Goal: Task Accomplishment & Management: Use online tool/utility

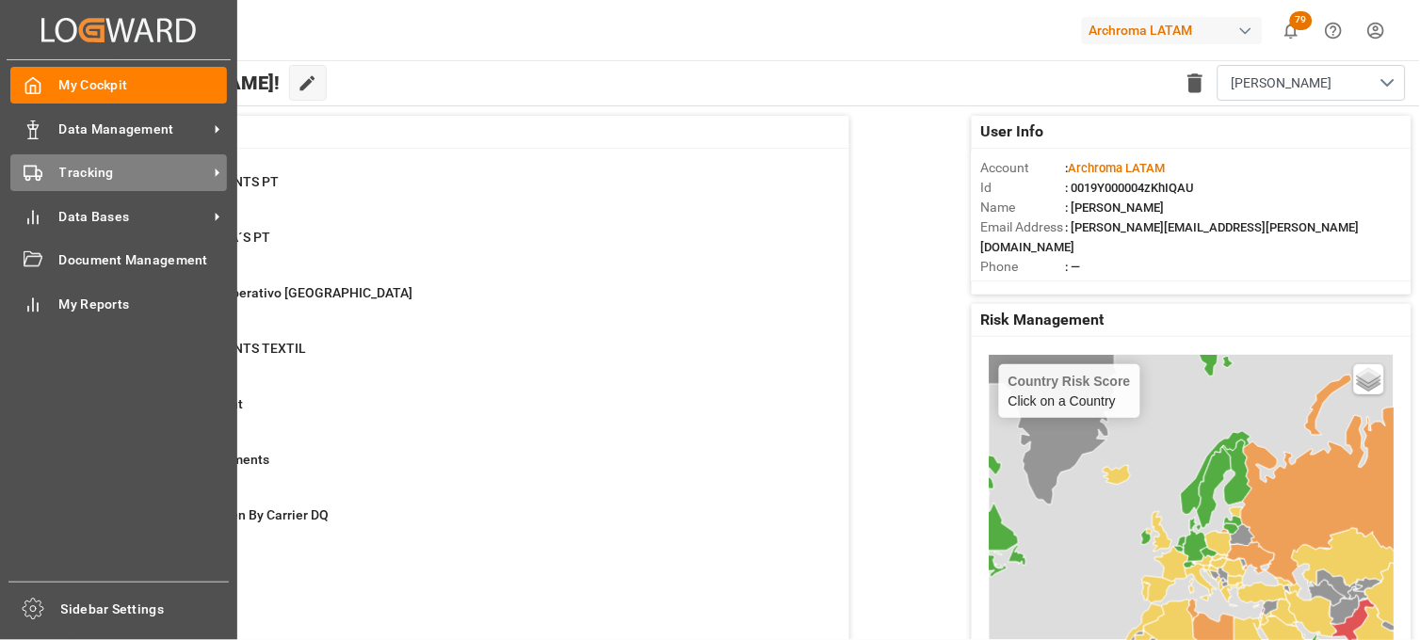
click at [40, 175] on polygon at bounding box center [39, 173] width 6 height 7
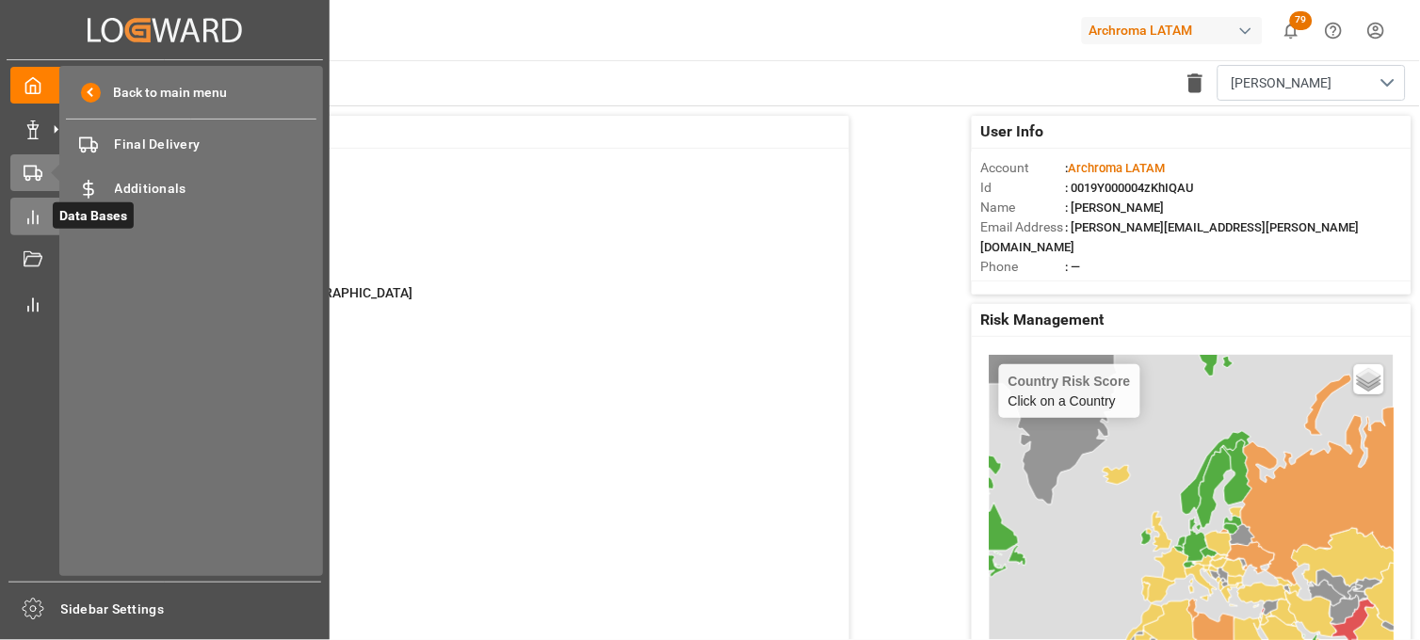
click at [30, 207] on div at bounding box center [26, 217] width 32 height 20
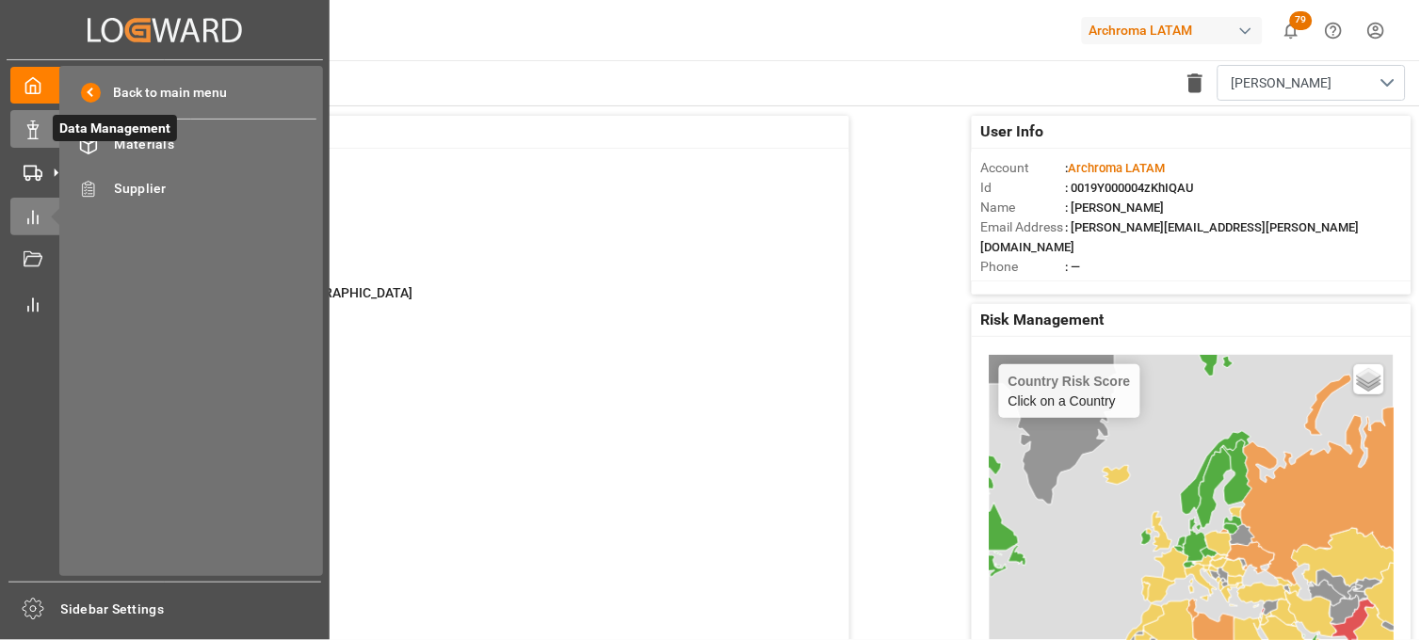
click at [36, 143] on div "Data Management Data Management" at bounding box center [164, 128] width 309 height 37
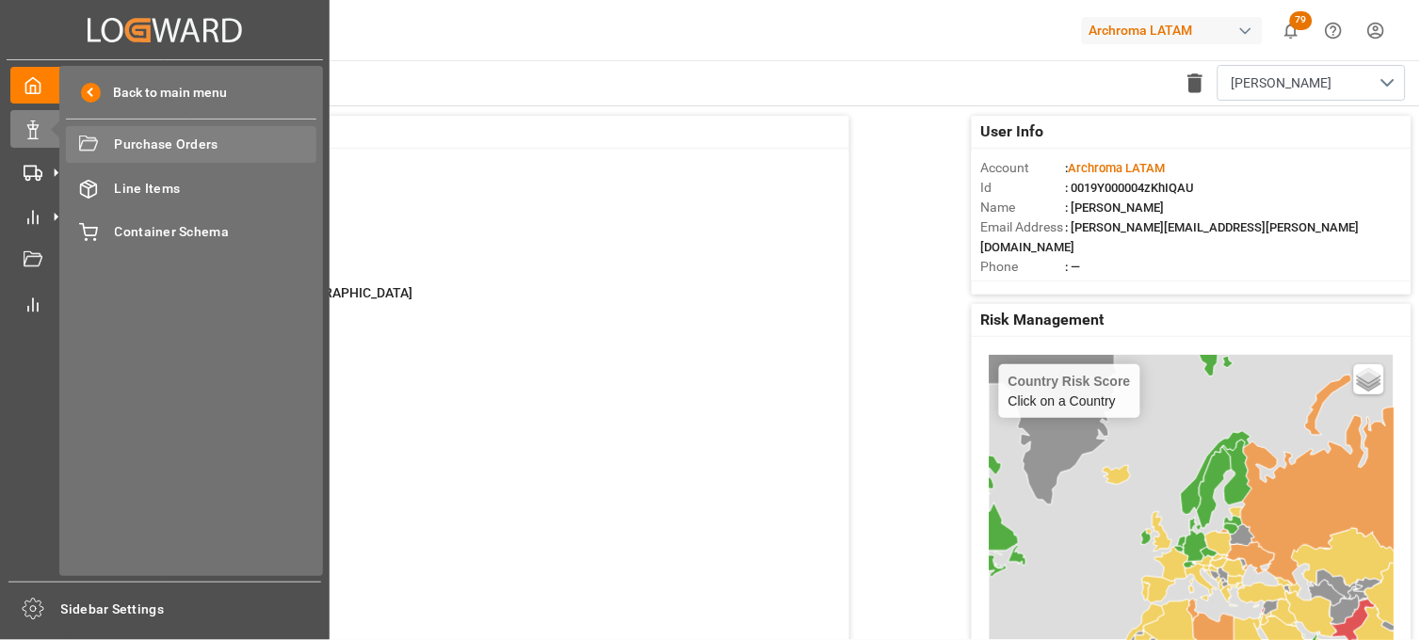
click at [105, 148] on div "Purchase Orders Purchase Orders" at bounding box center [191, 144] width 250 height 37
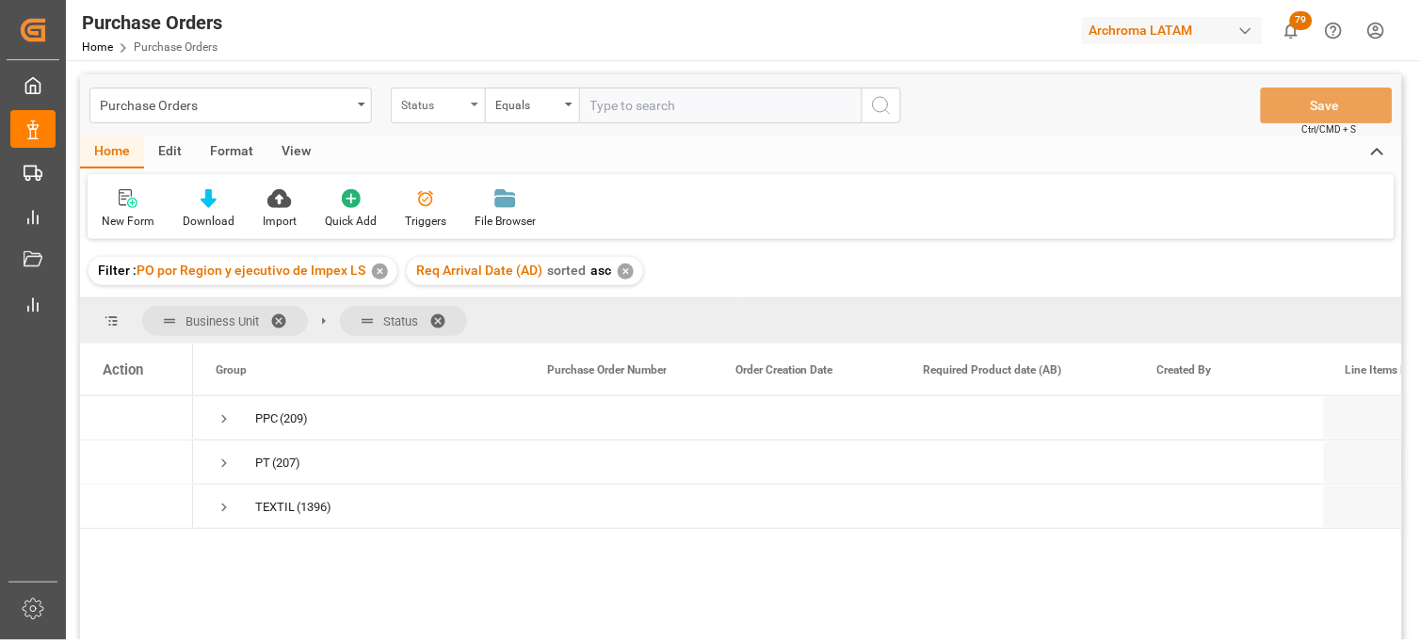
click at [449, 113] on div "Status" at bounding box center [433, 103] width 64 height 22
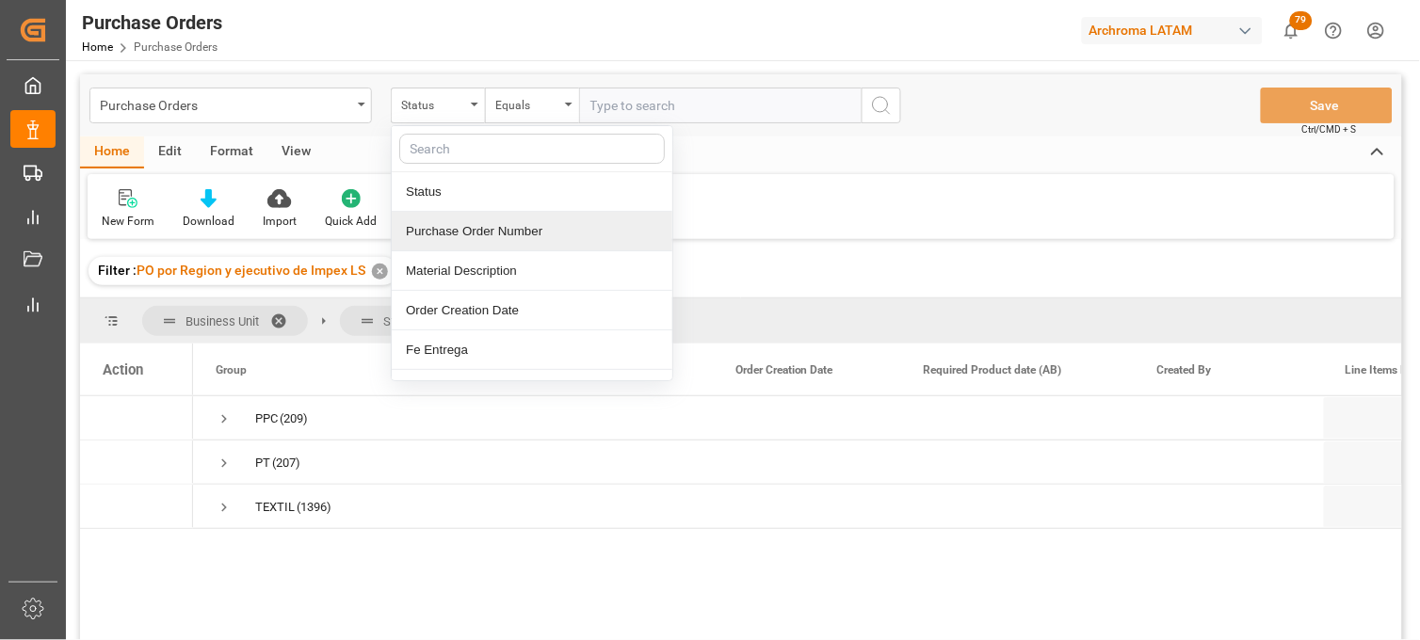
click at [465, 240] on div "Purchase Order Number" at bounding box center [532, 232] width 281 height 40
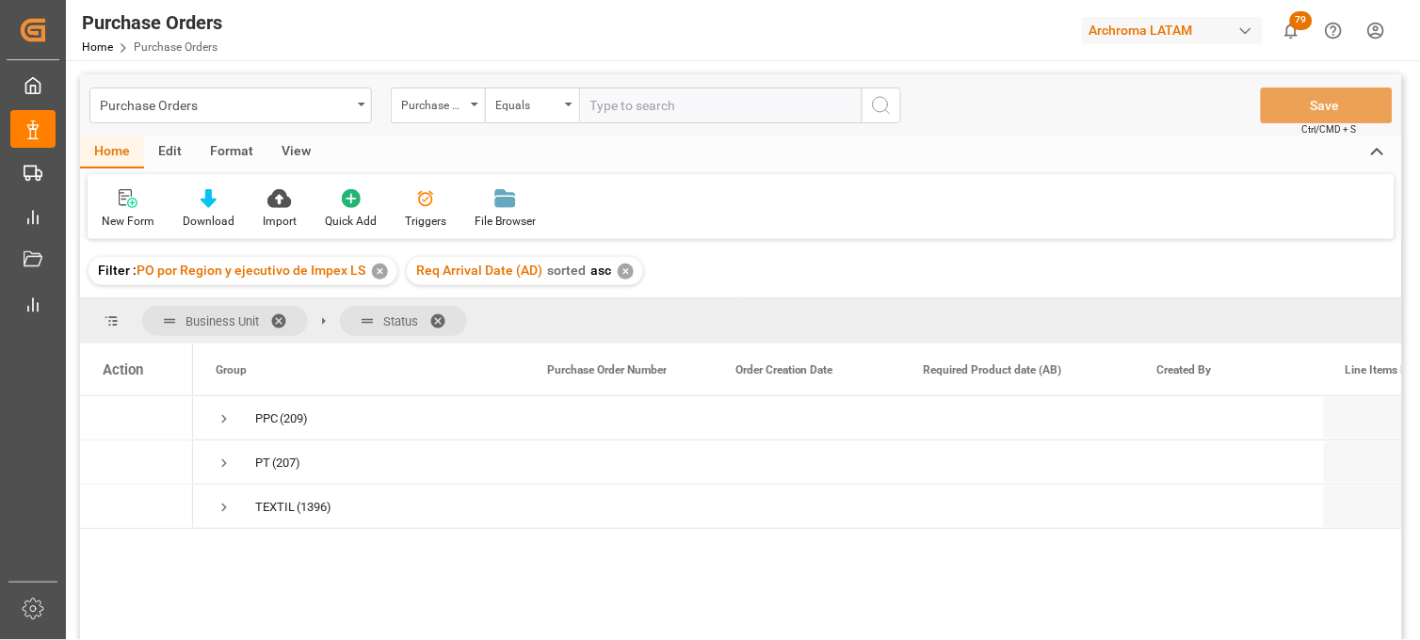
click at [601, 113] on input "text" at bounding box center [720, 106] width 282 height 36
paste input "4504664239"
type input "4504664239"
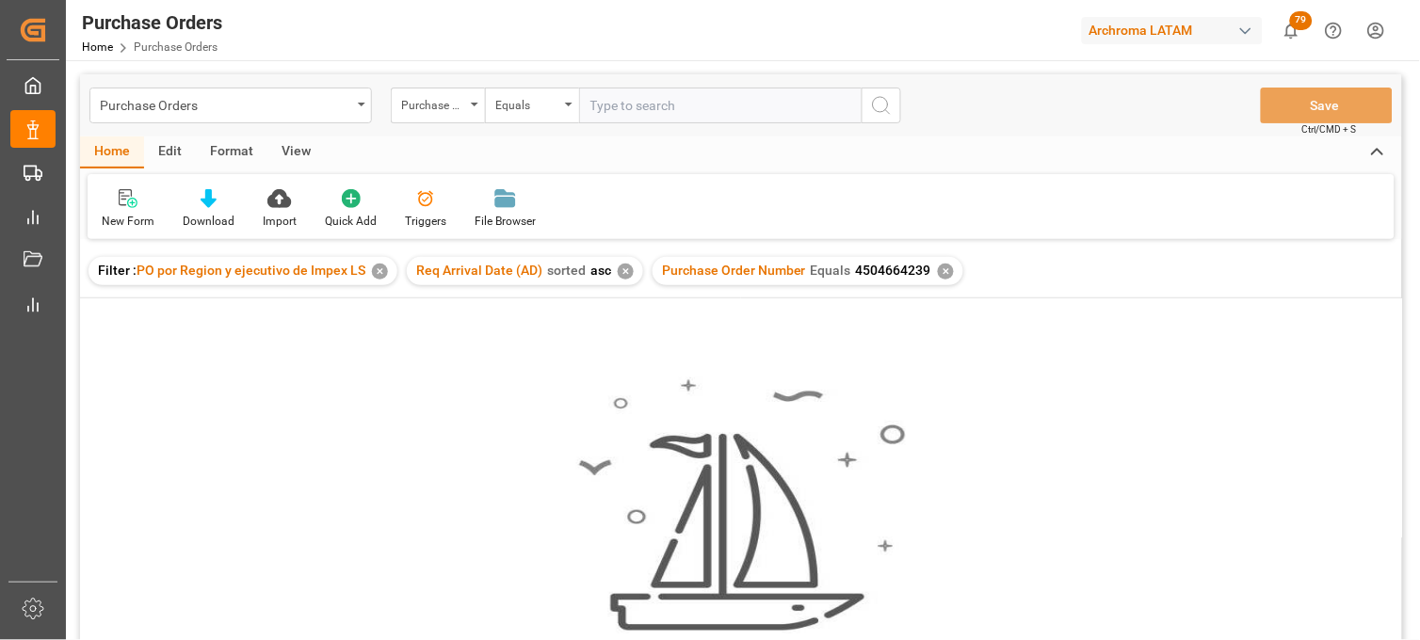
click at [622, 270] on div "✕" at bounding box center [626, 272] width 16 height 16
click at [378, 271] on div "✕" at bounding box center [380, 272] width 16 height 16
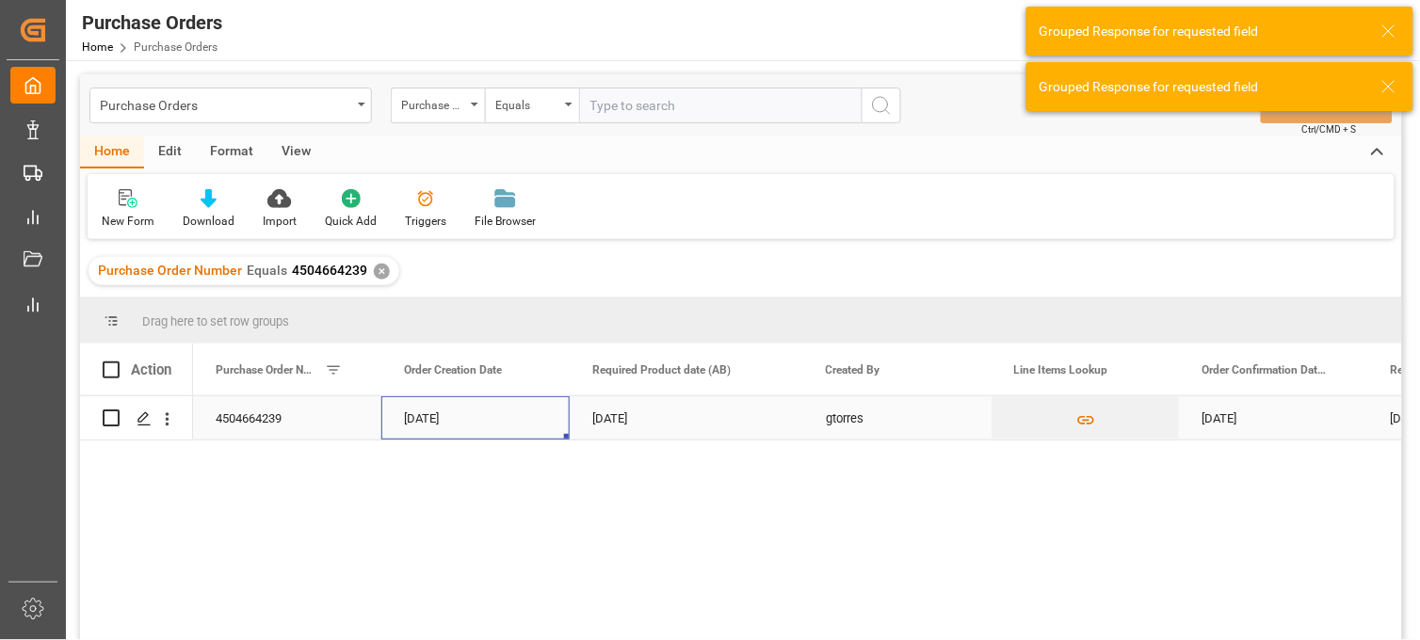
click at [467, 419] on div "09-09-2025" at bounding box center [475, 417] width 188 height 43
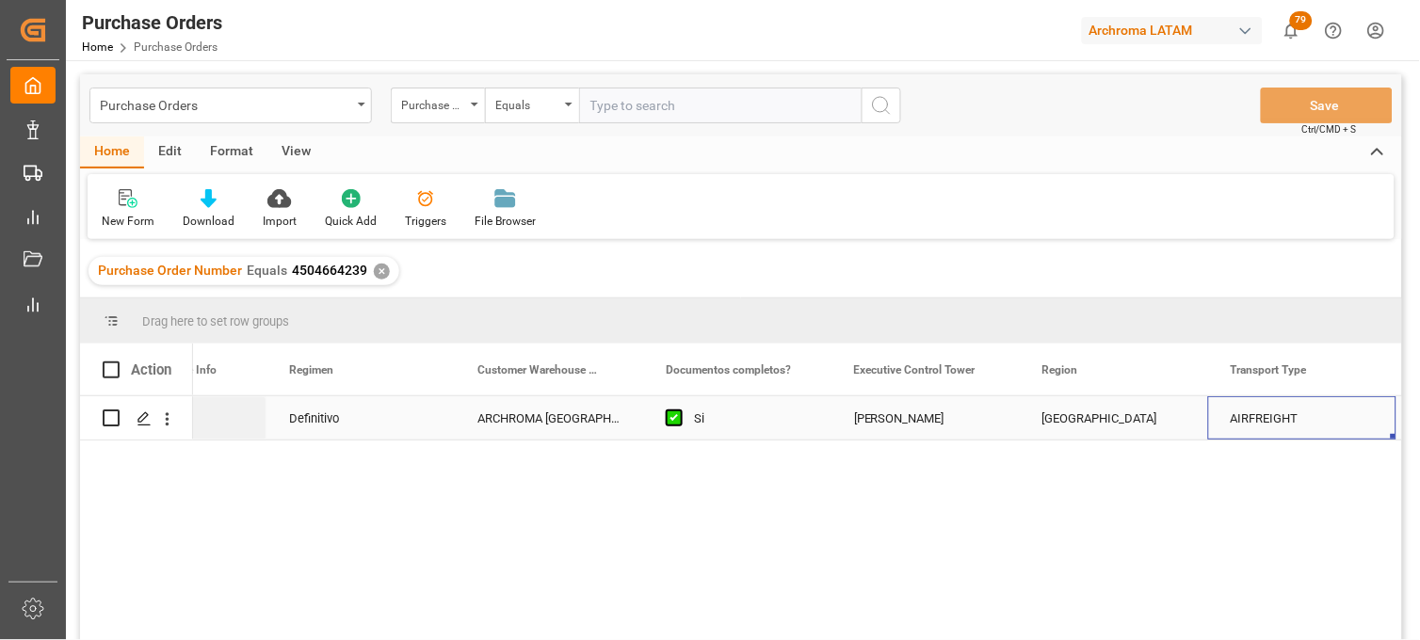
scroll to position [0, 2043]
click at [260, 104] on div "Purchase Orders" at bounding box center [225, 104] width 251 height 24
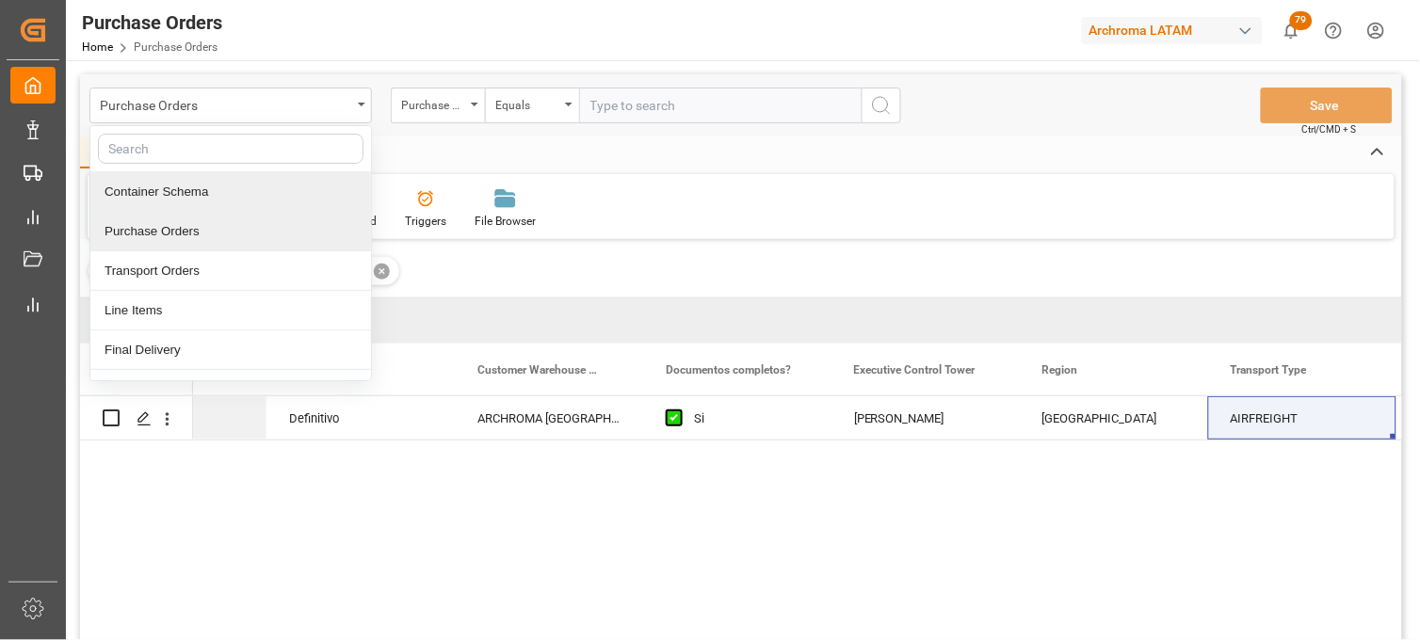
drag, startPoint x: 250, startPoint y: 210, endPoint x: 242, endPoint y: 215, distance: 9.7
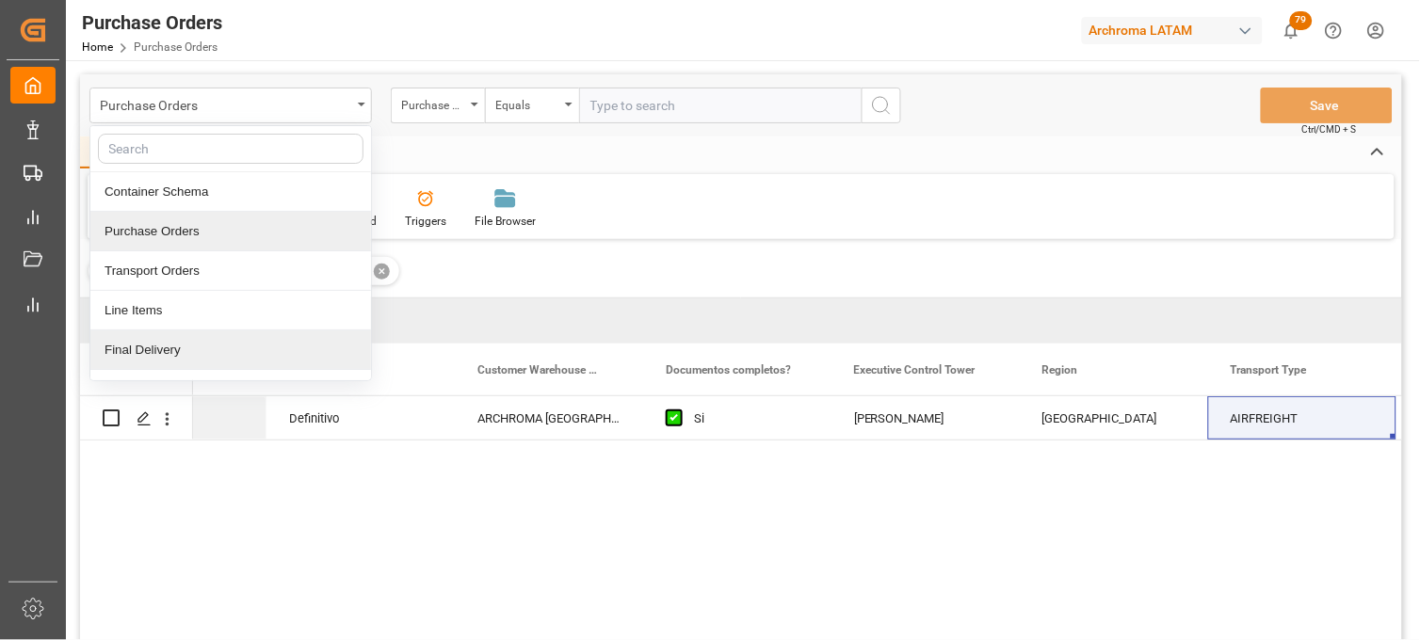
drag, startPoint x: 242, startPoint y: 215, endPoint x: 160, endPoint y: 346, distance: 155.2
click at [160, 346] on div "Final Delivery" at bounding box center [230, 350] width 281 height 40
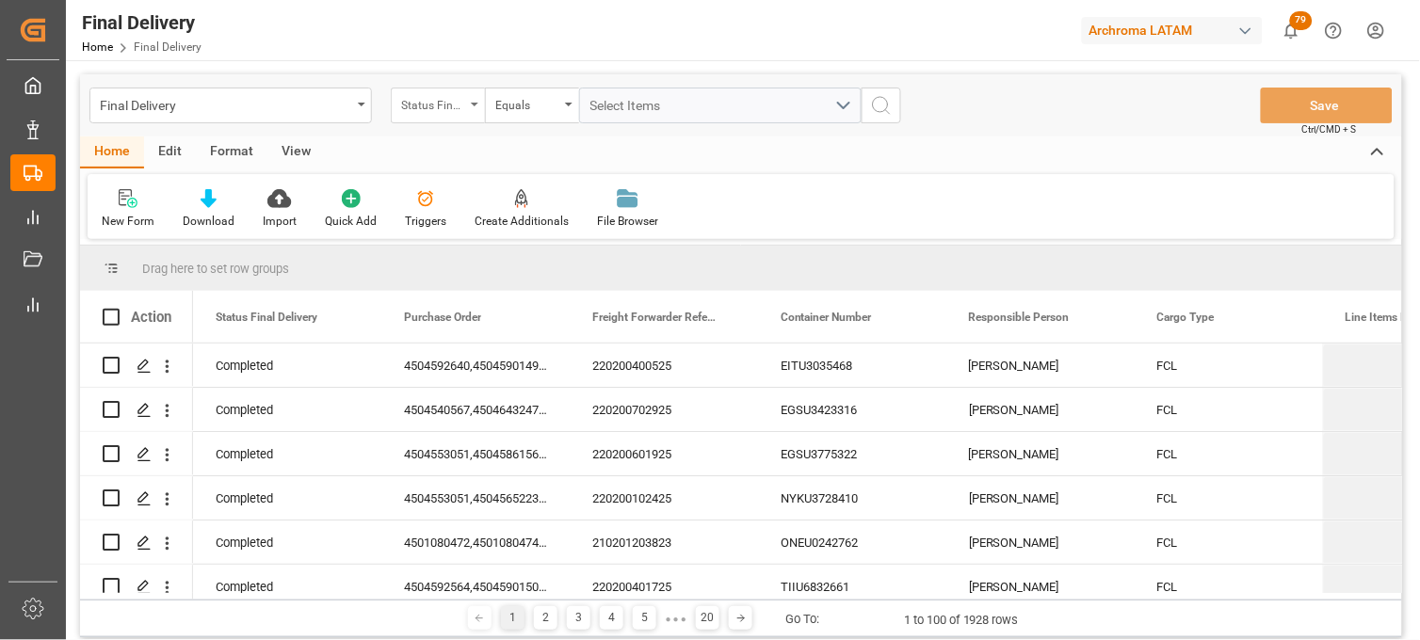
click at [455, 111] on div "Status Final Delivery" at bounding box center [433, 103] width 64 height 22
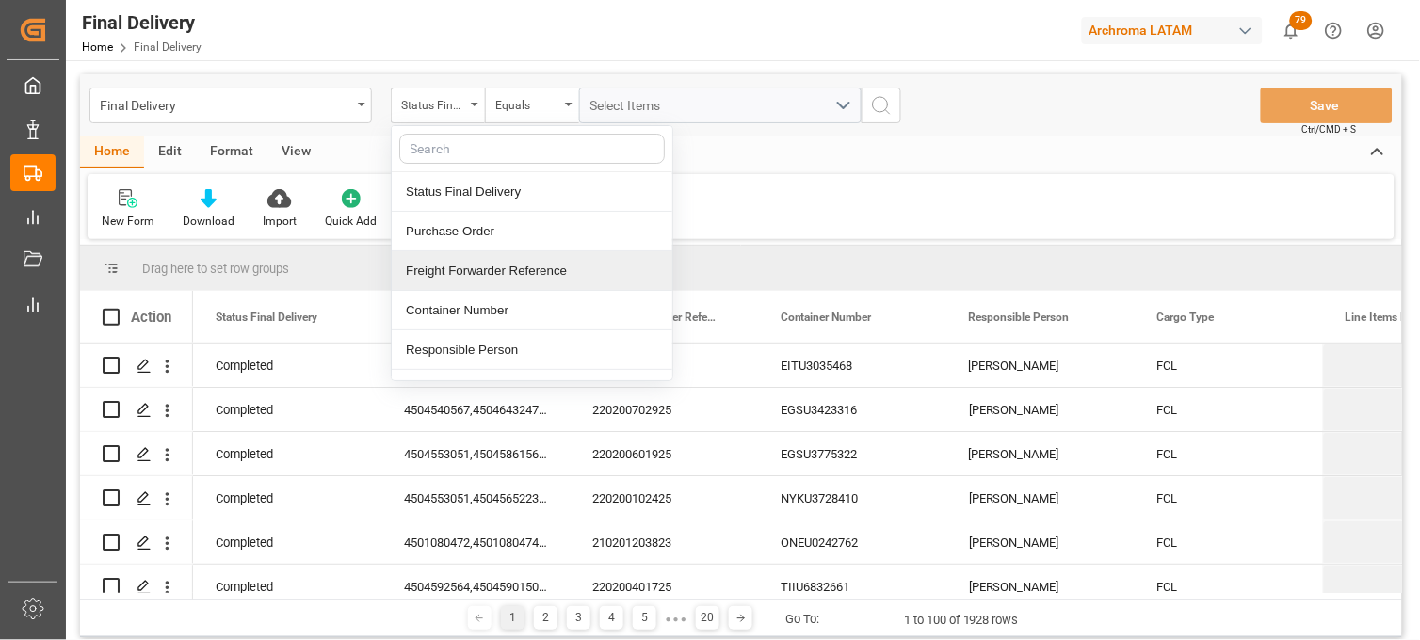
drag, startPoint x: 471, startPoint y: 269, endPoint x: 528, endPoint y: 228, distance: 70.8
click at [473, 268] on div "Freight Forwarder Reference" at bounding box center [532, 271] width 281 height 40
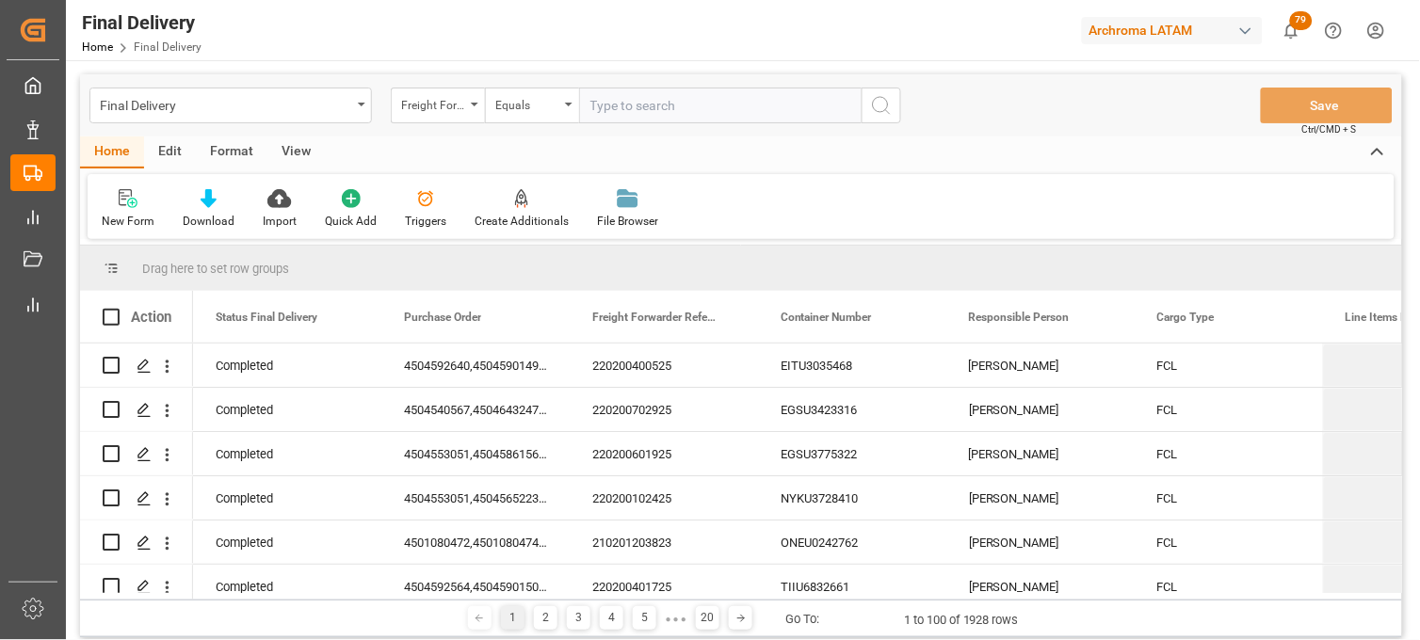
click at [599, 96] on input "text" at bounding box center [720, 106] width 282 height 36
type input "250906900598"
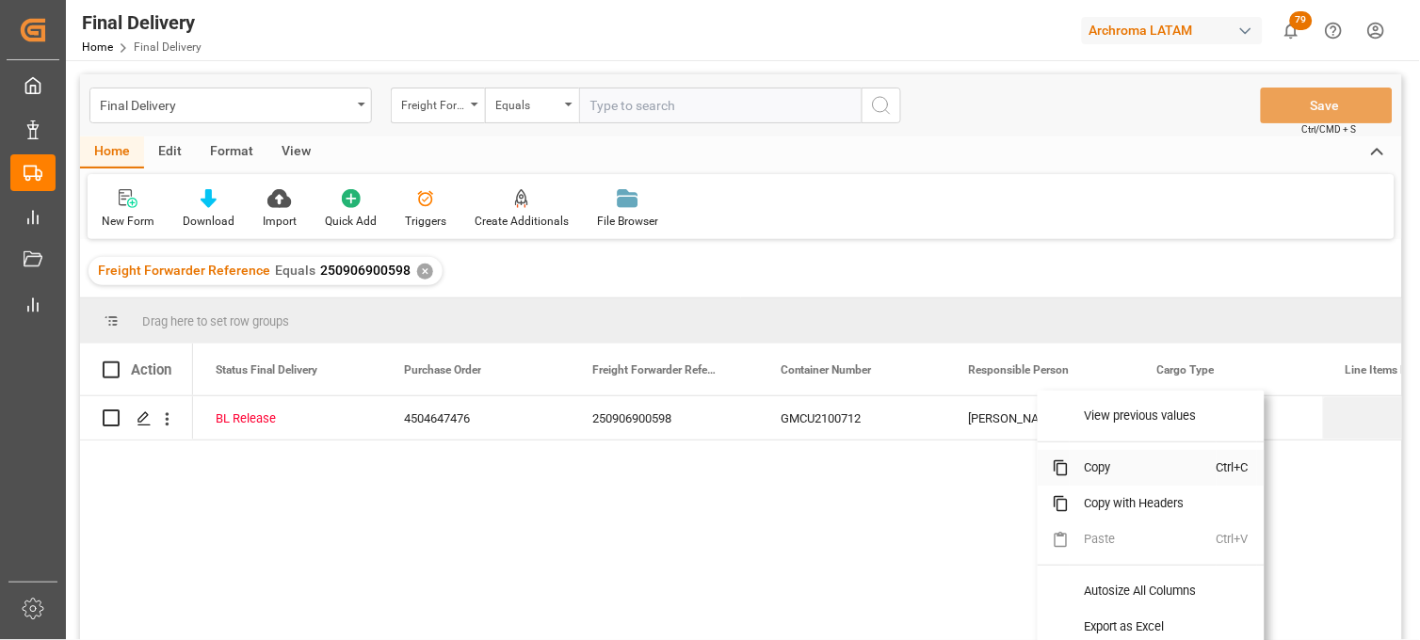
click at [1038, 464] on span at bounding box center [1054, 468] width 32 height 36
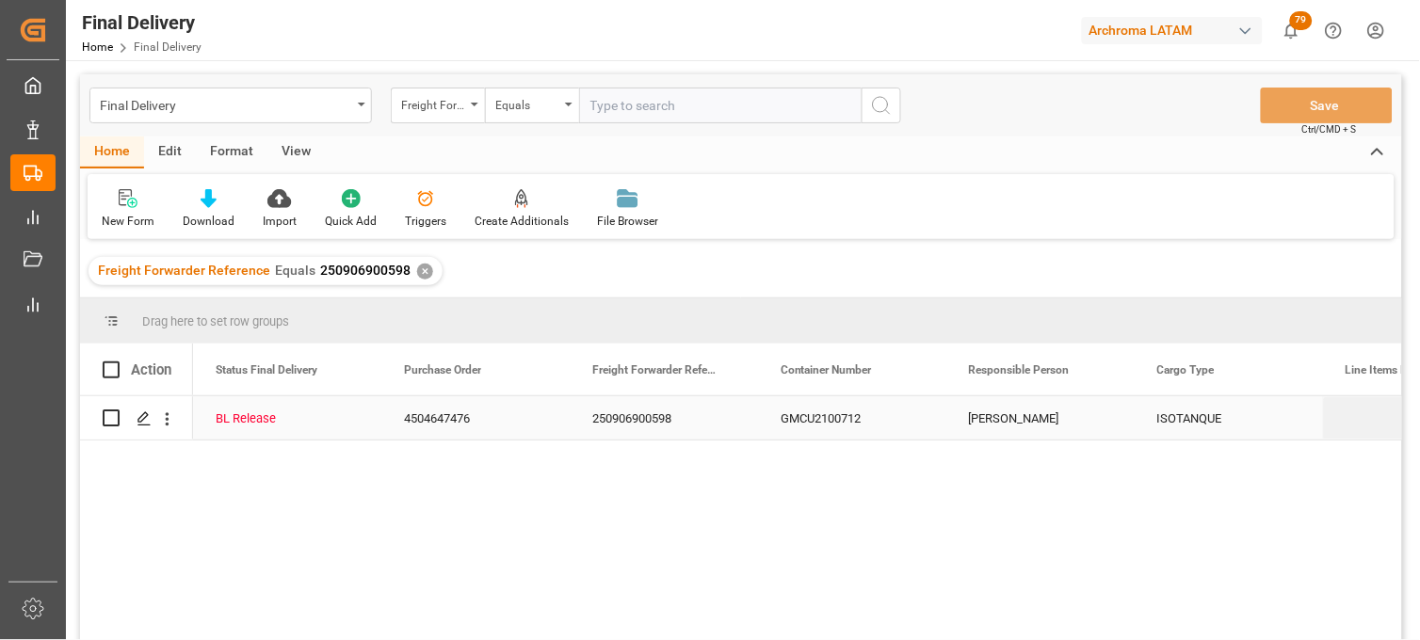
click at [991, 421] on div "Erika Cervantes" at bounding box center [1040, 417] width 188 height 43
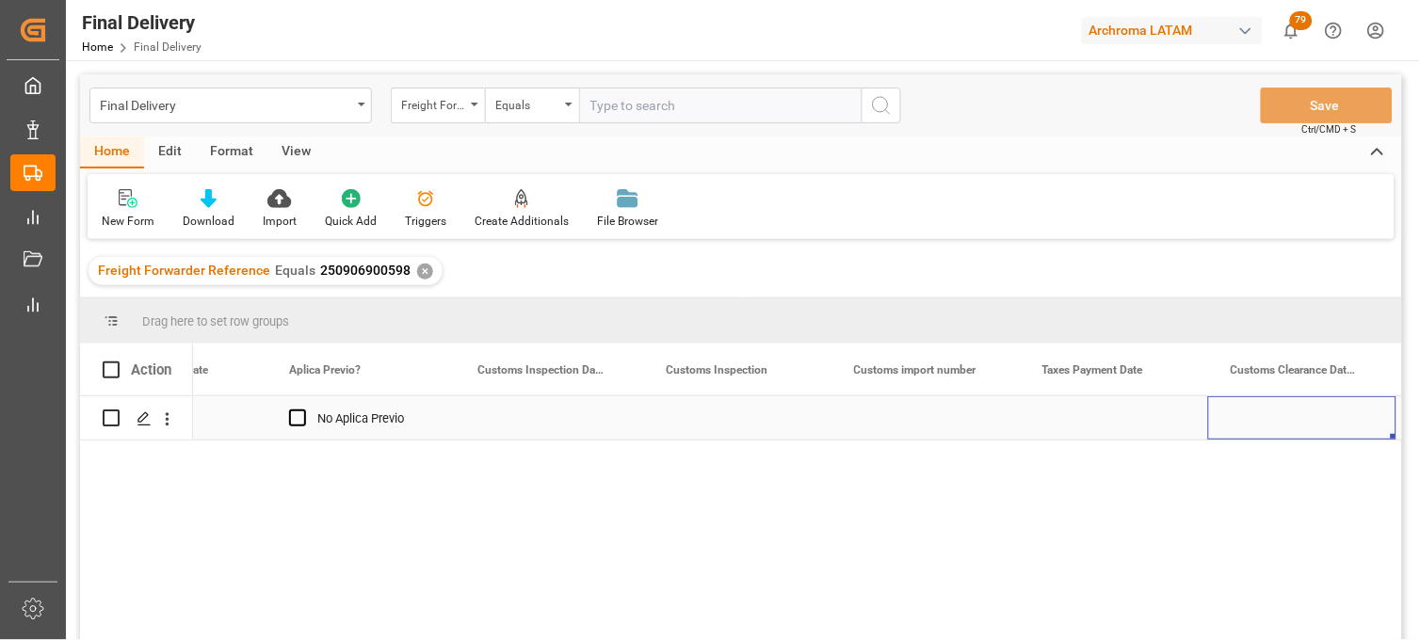
scroll to position [0, 1810]
click at [726, 426] on div "Press SPACE to select this row." at bounding box center [737, 417] width 188 height 43
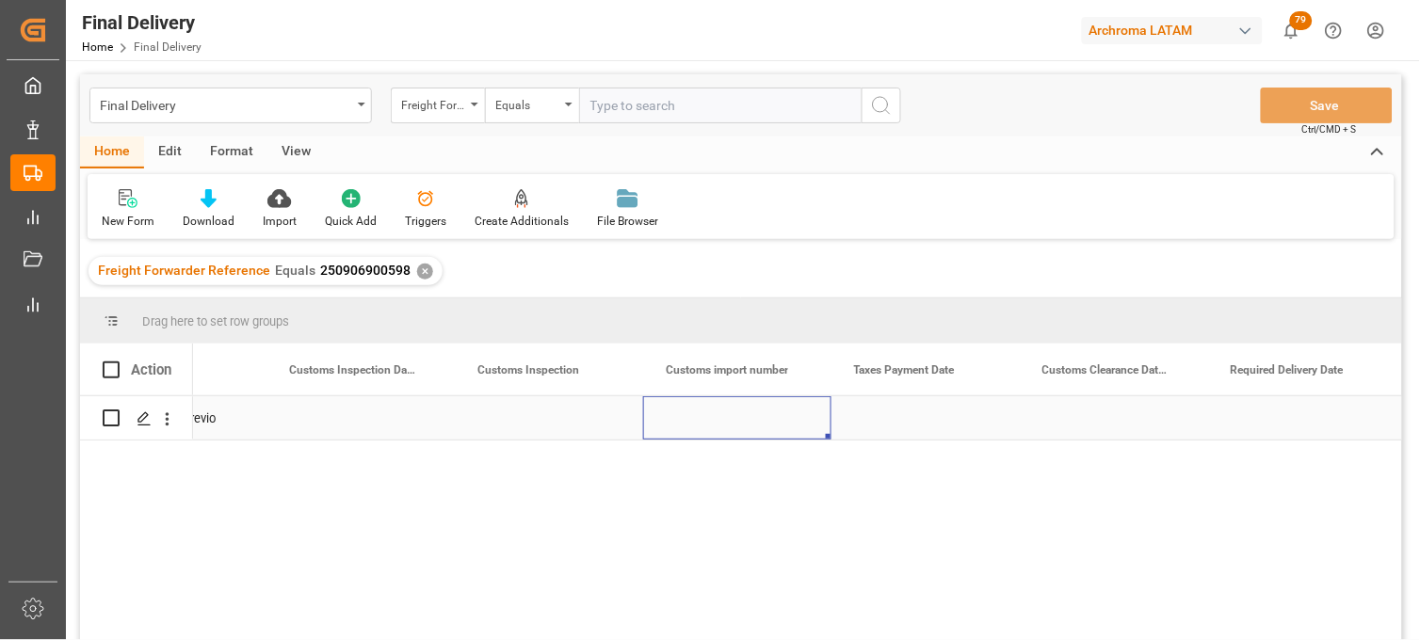
click at [725, 424] on div "Press SPACE to select this row." at bounding box center [737, 417] width 188 height 43
click at [725, 424] on input "Press SPACE to select this row." at bounding box center [737, 429] width 158 height 36
paste input "5003965"
type input "25 16 3108 5003965"
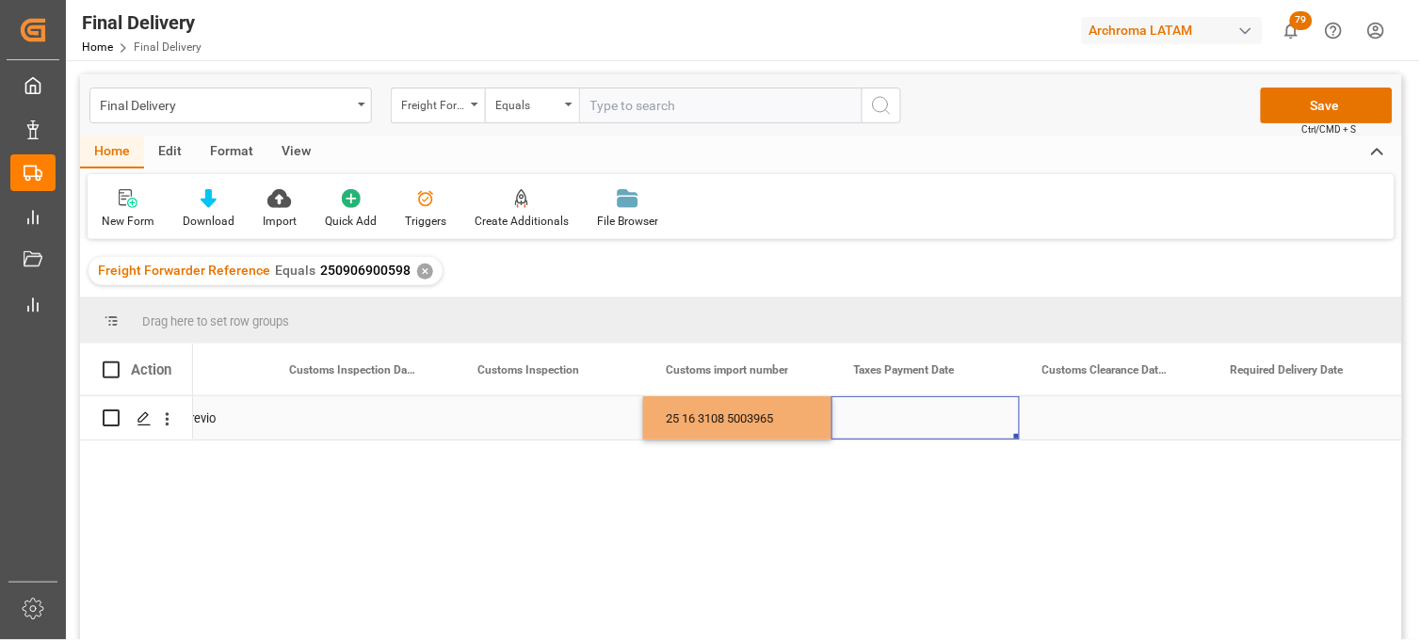
click at [897, 422] on div "Press SPACE to select this row." at bounding box center [925, 417] width 188 height 43
click at [346, 417] on div "Press SPACE to select this row." at bounding box center [360, 417] width 188 height 43
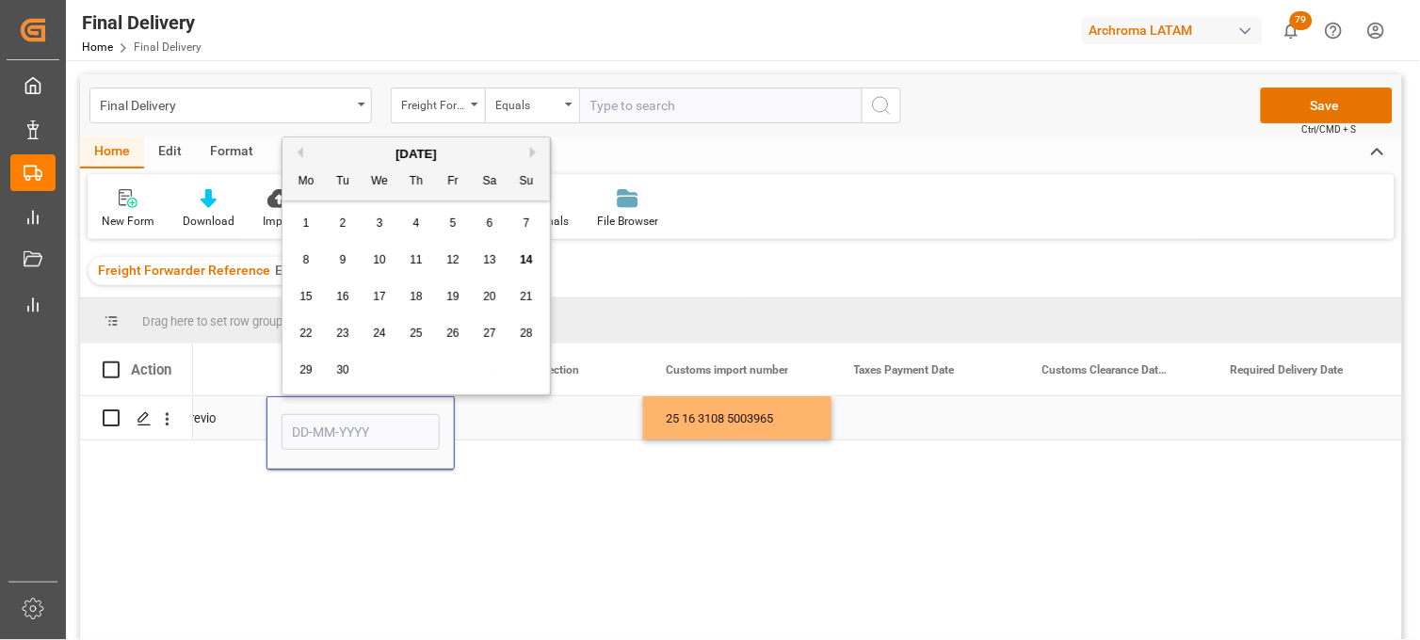
click at [210, 427] on div "No Aplica Previo" at bounding box center [186, 418] width 115 height 43
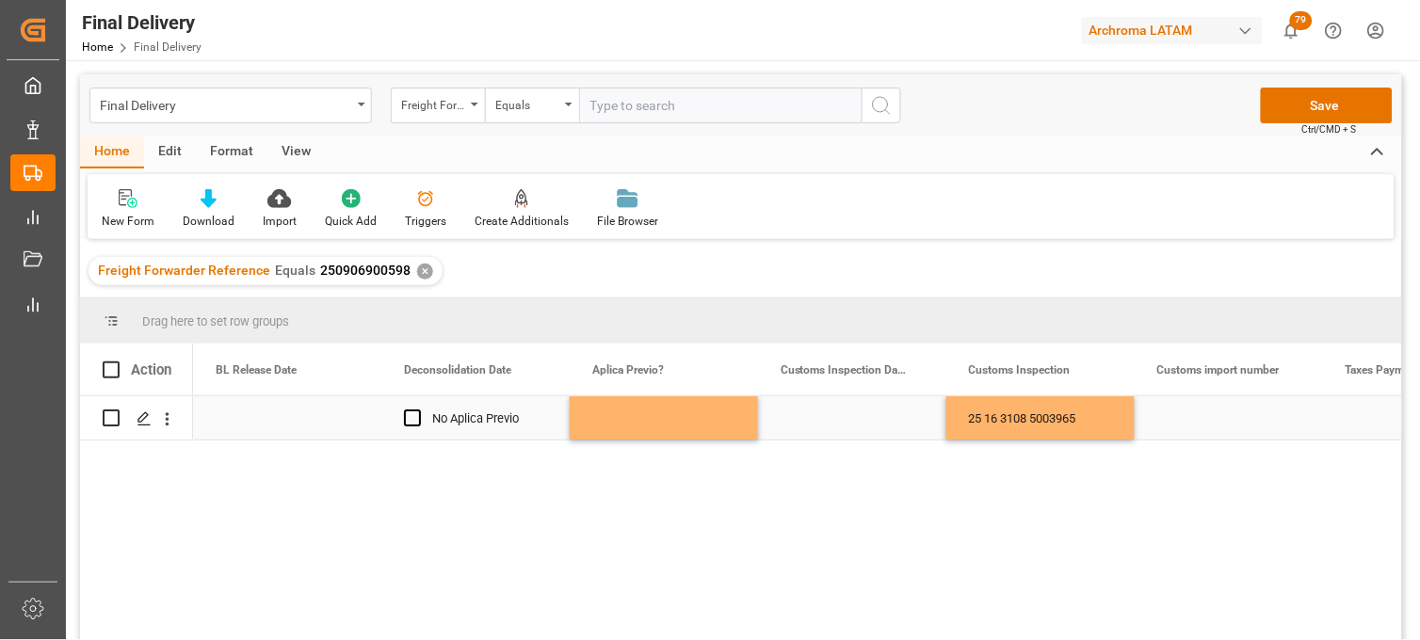
scroll to position [0, 1318]
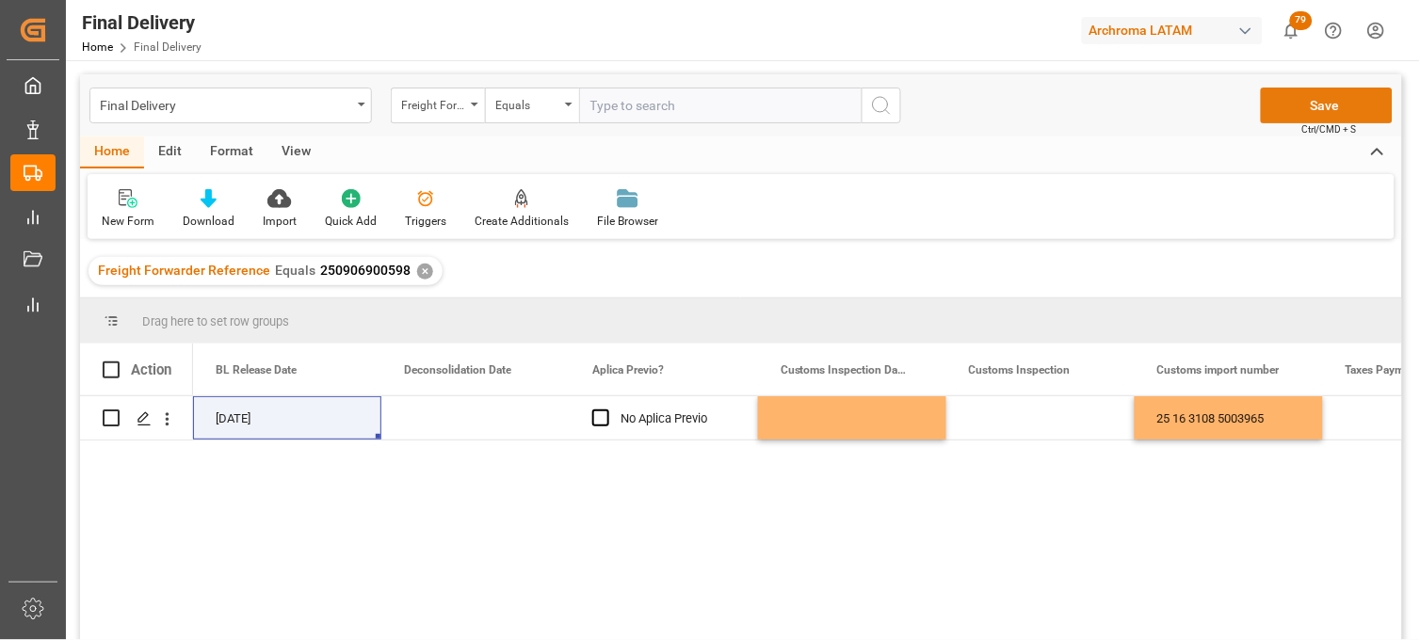
click at [1311, 96] on button "Save" at bounding box center [1327, 106] width 132 height 36
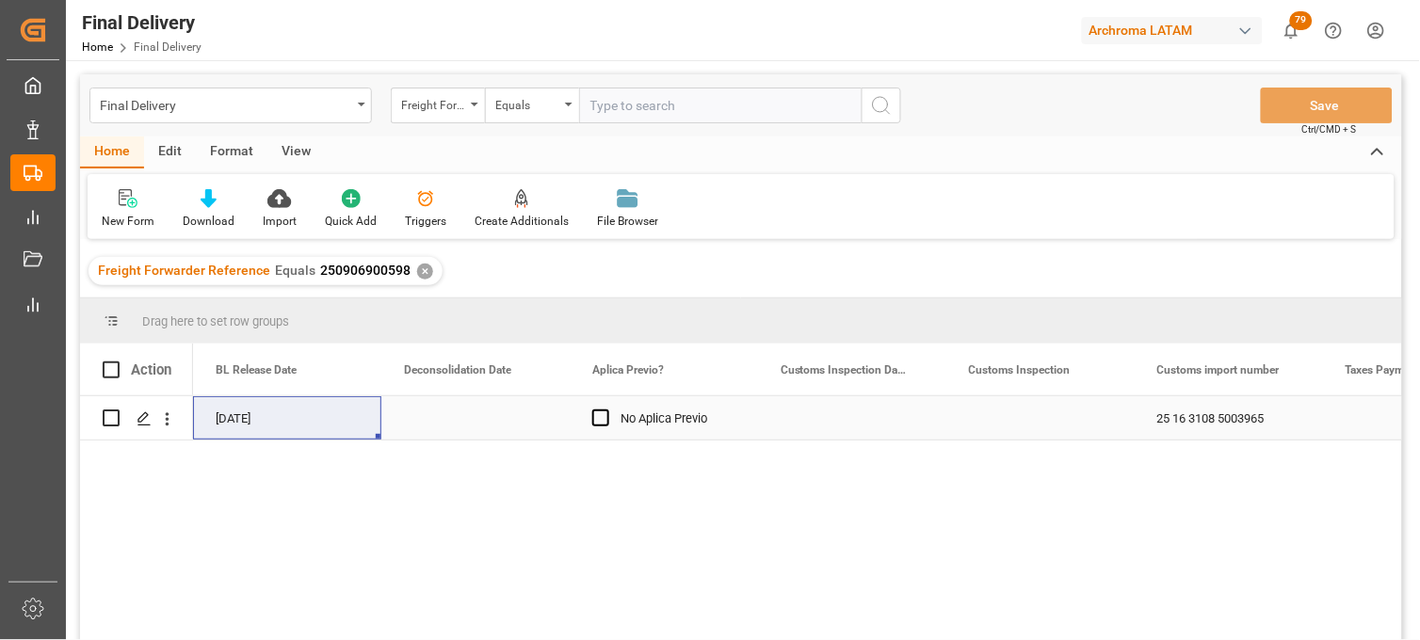
click at [861, 434] on div "Press SPACE to select this row." at bounding box center [852, 417] width 188 height 43
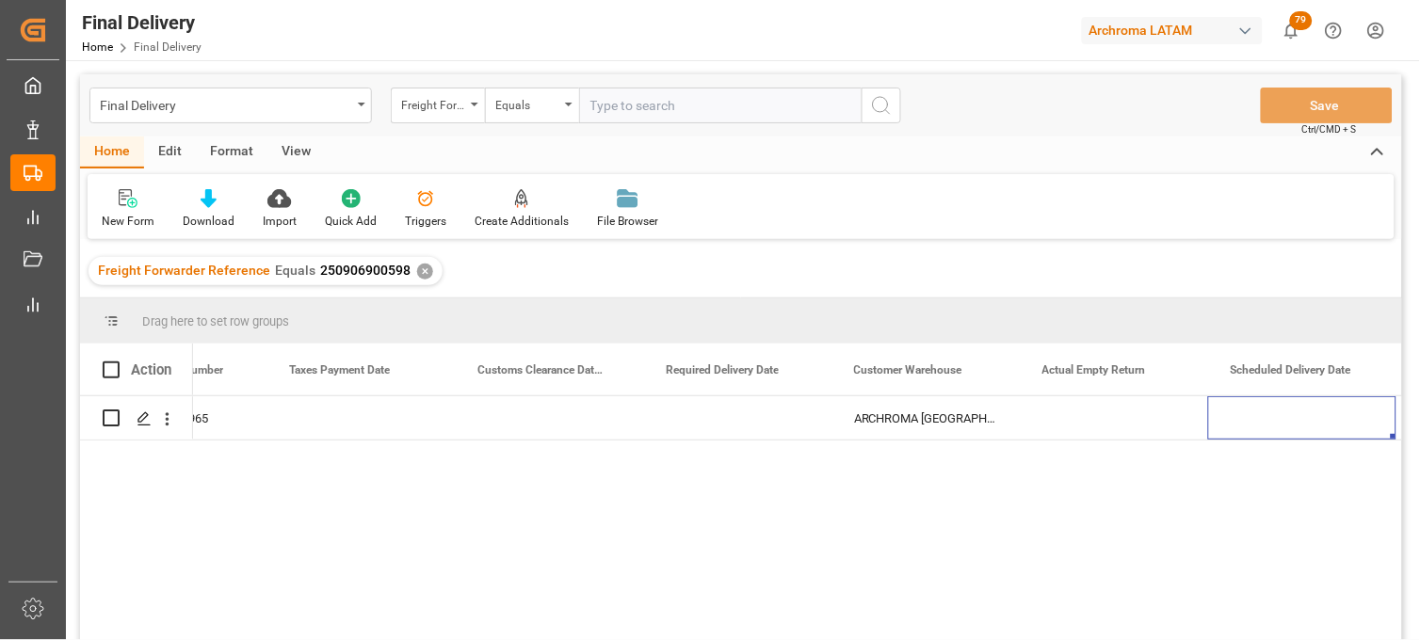
scroll to position [0, 2563]
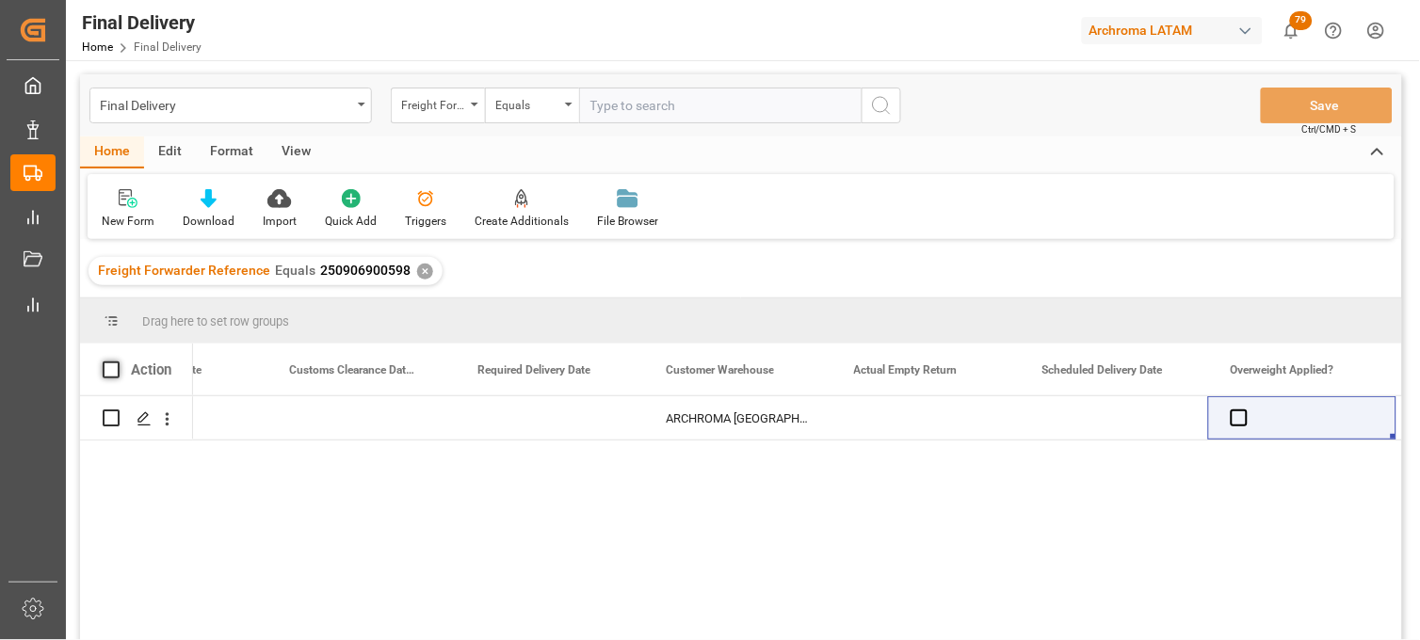
click at [104, 370] on span at bounding box center [111, 370] width 17 height 17
click at [117, 362] on input "checkbox" at bounding box center [117, 362] width 0 height 0
checkbox input "true"
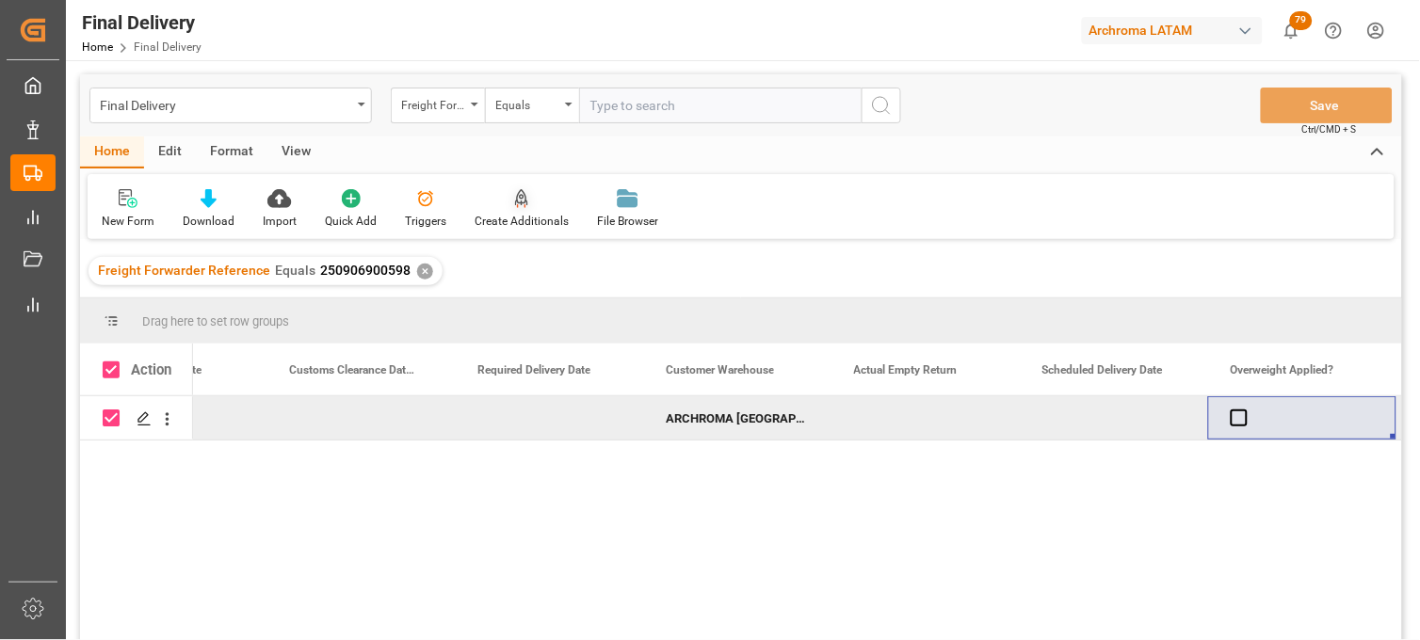
click at [535, 203] on div at bounding box center [522, 198] width 94 height 20
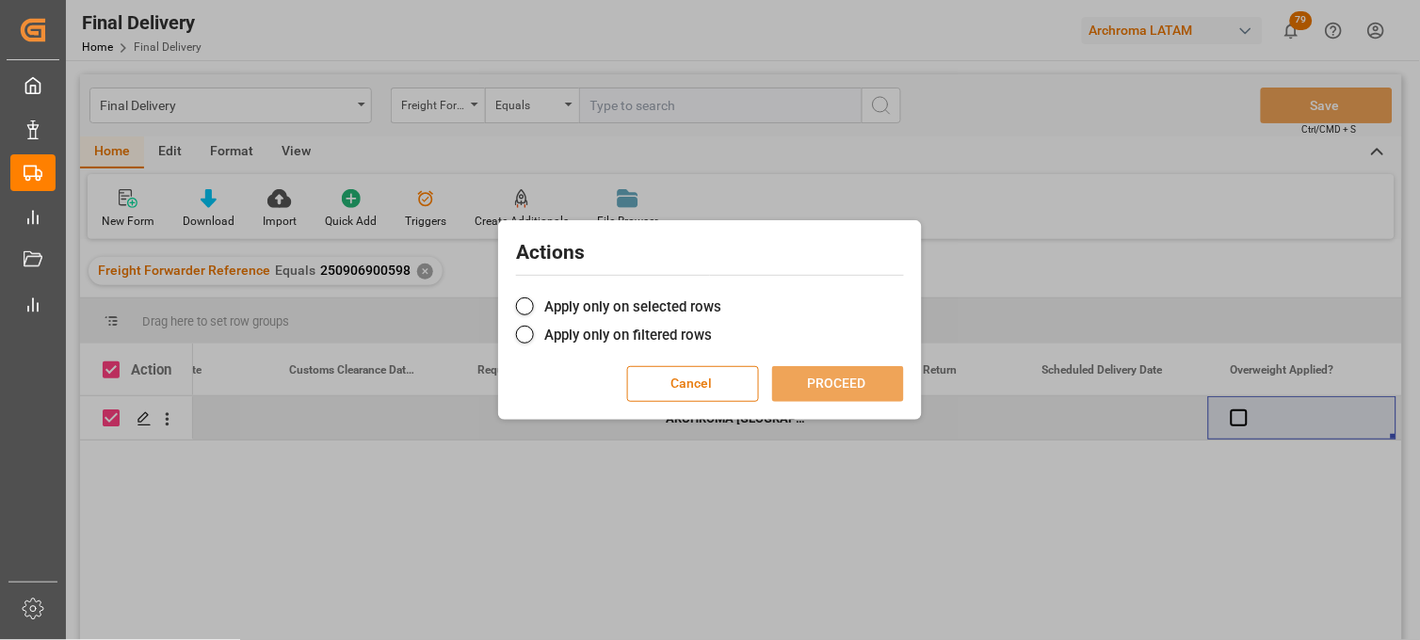
click at [708, 389] on button "Cancel" at bounding box center [693, 384] width 132 height 36
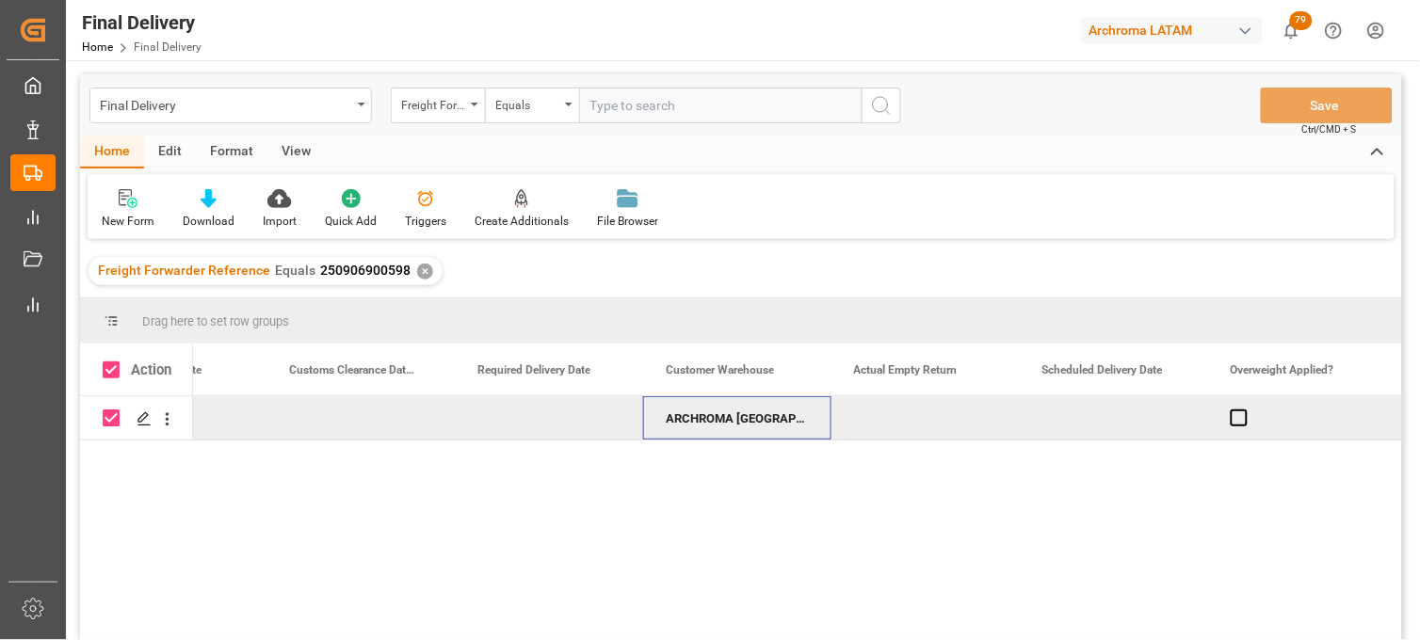
click at [704, 421] on div "ARCHROMA MEXICO S DE RL DE CV (SANTA CLARA)" at bounding box center [737, 417] width 188 height 43
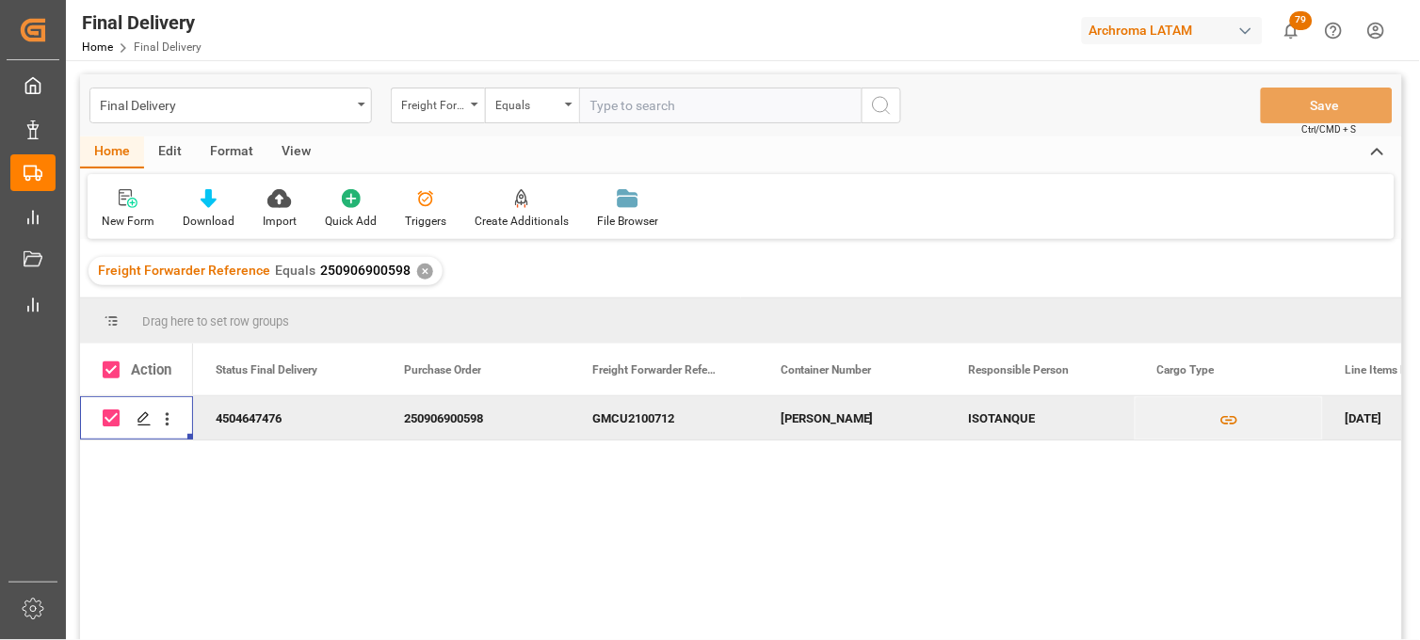
scroll to position [0, 0]
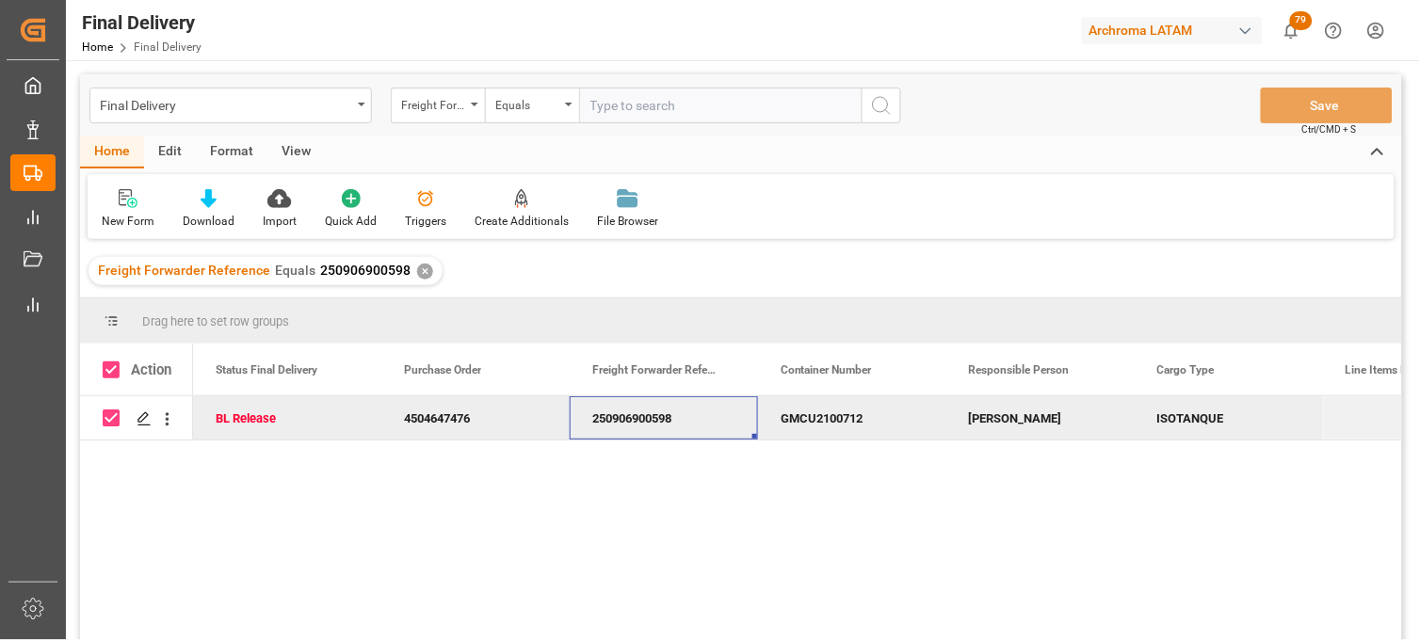
click at [653, 415] on div "250906900598" at bounding box center [664, 417] width 188 height 43
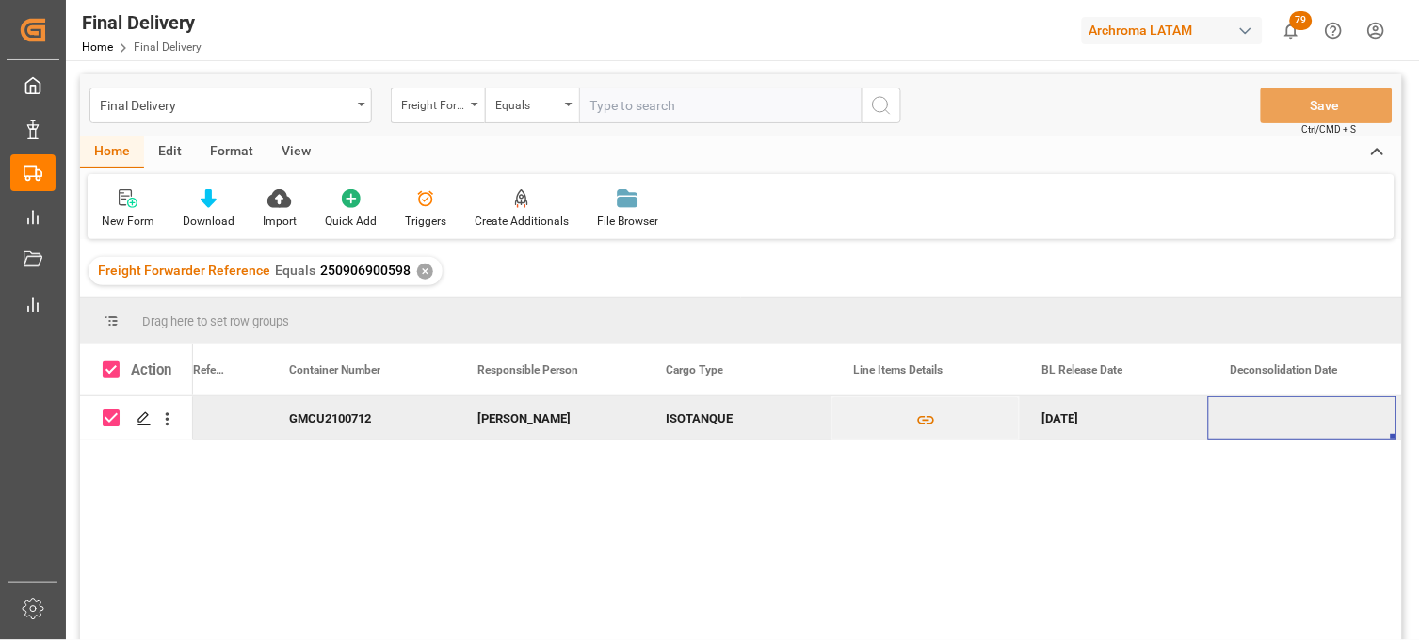
scroll to position [0, 680]
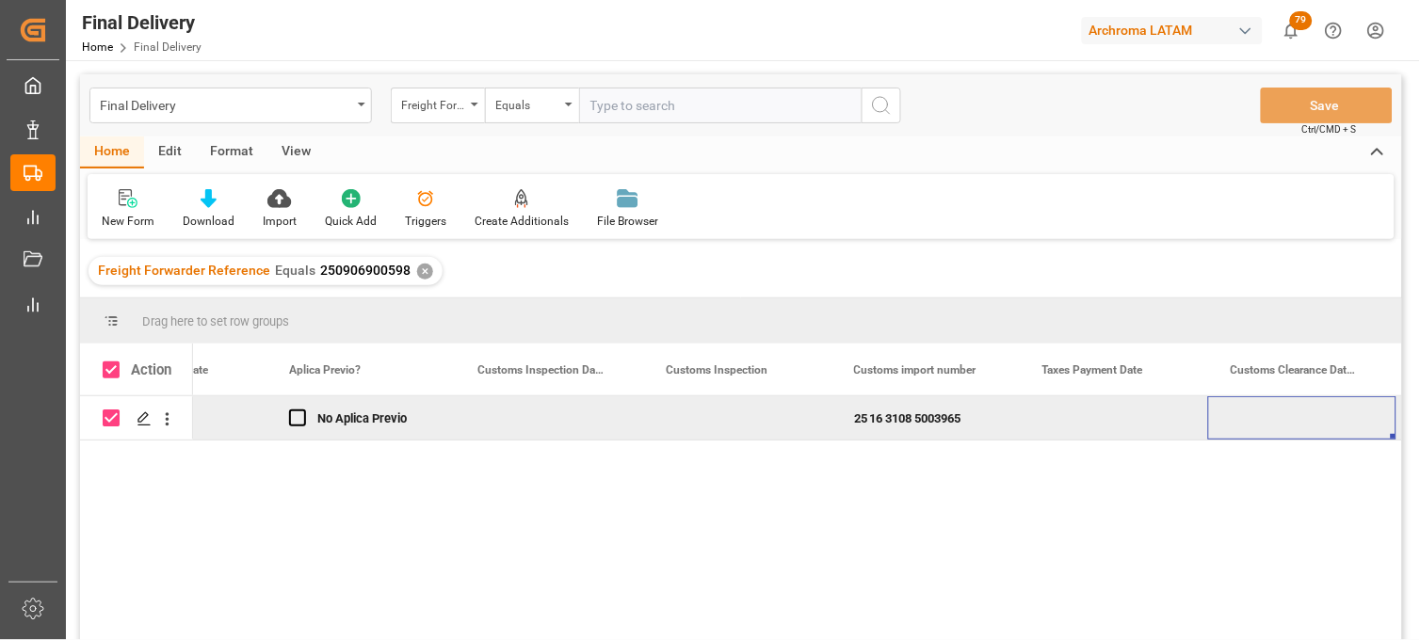
click at [426, 258] on div "Freight Forwarder Reference Equals 250906900598 ✕" at bounding box center [265, 271] width 354 height 28
click at [417, 270] on div "✕" at bounding box center [425, 272] width 16 height 16
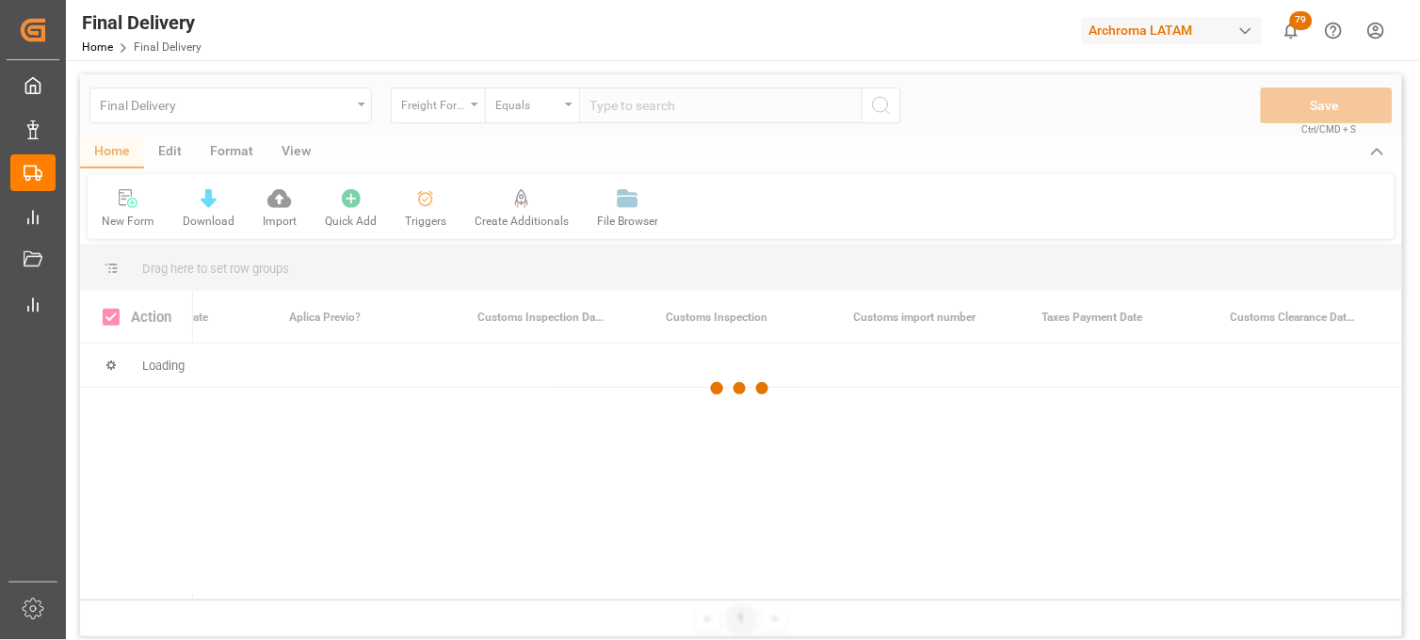
click at [461, 108] on div at bounding box center [741, 388] width 1322 height 629
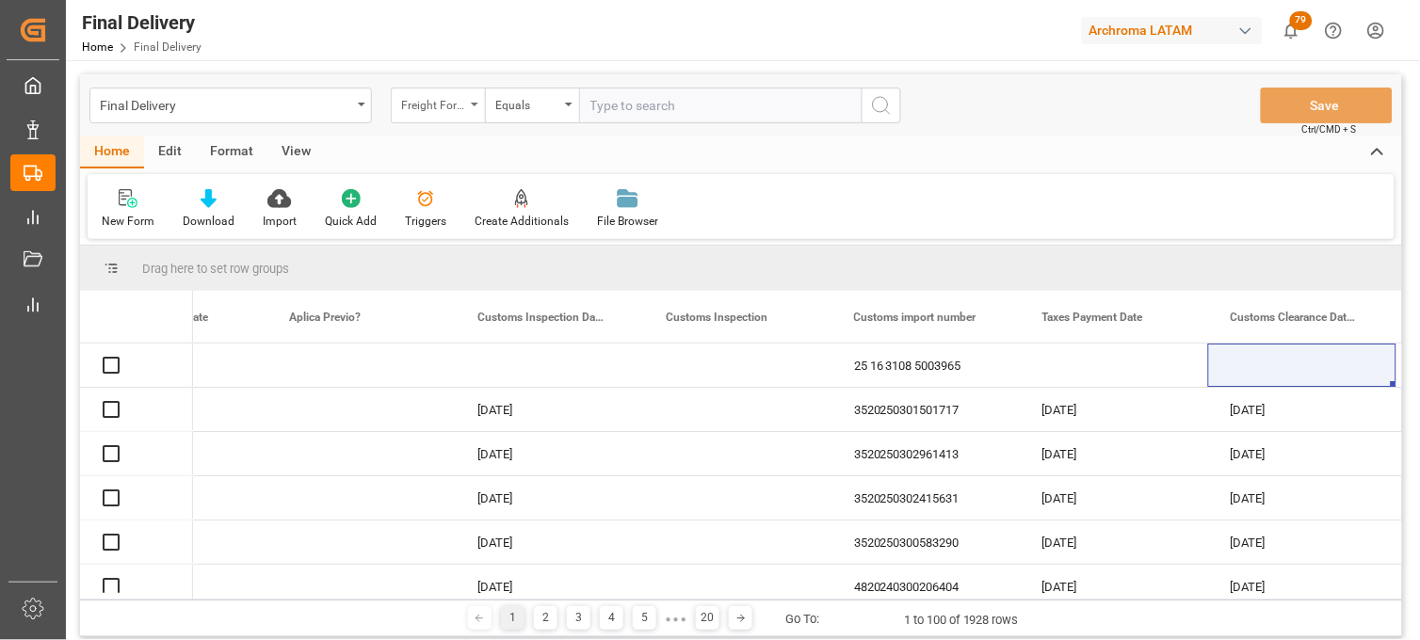
click at [456, 111] on div "Freight Forwarder Reference" at bounding box center [433, 103] width 64 height 22
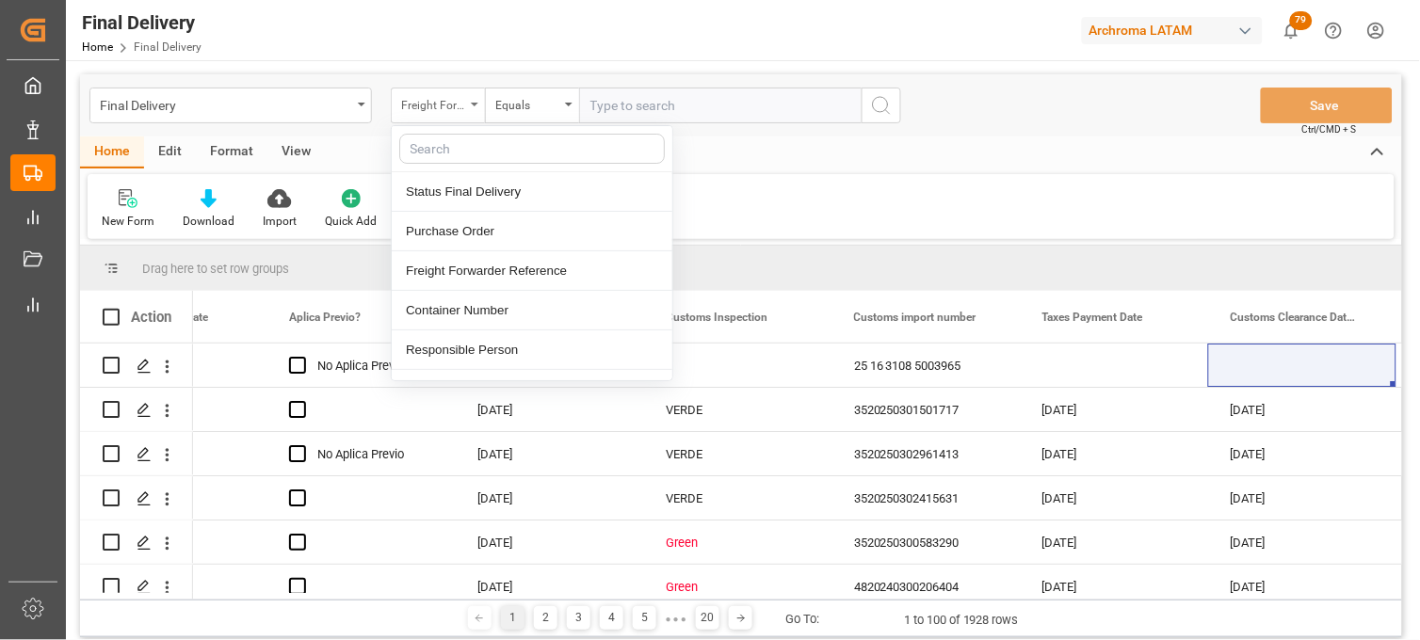
click at [456, 111] on div "Freight Forwarder Reference" at bounding box center [433, 103] width 64 height 22
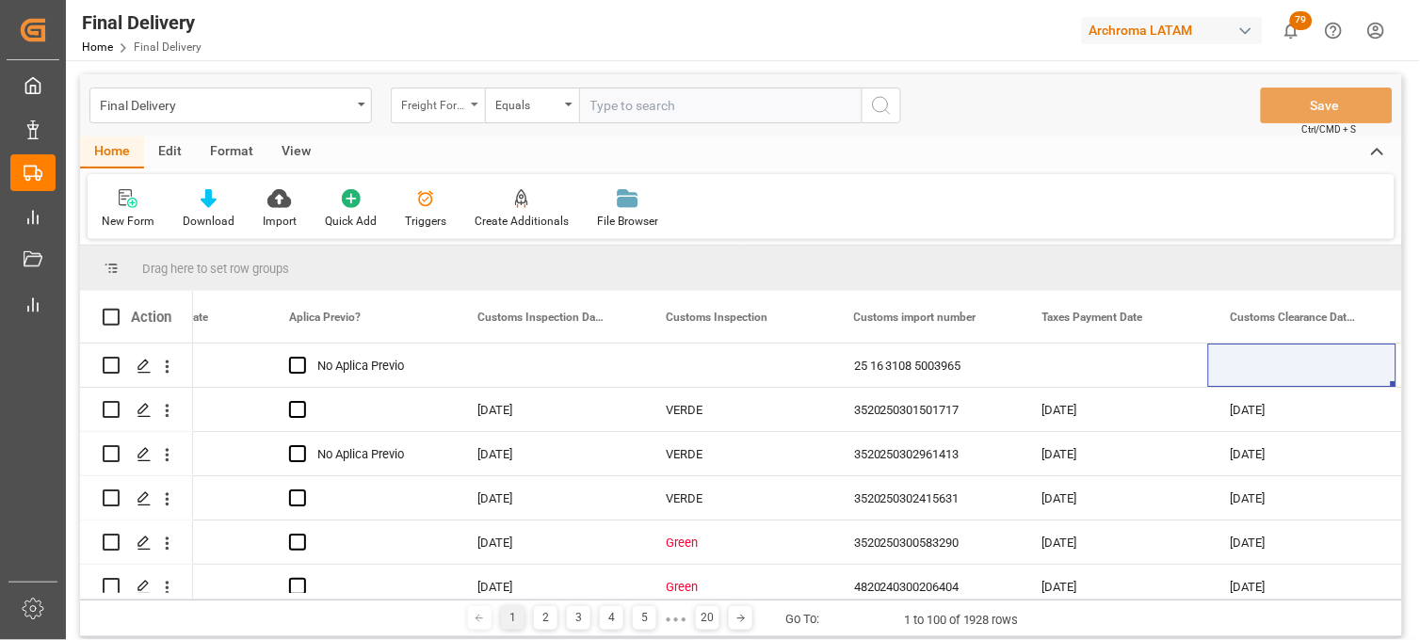
click at [456, 119] on div "Freight Forwarder Reference" at bounding box center [438, 106] width 94 height 36
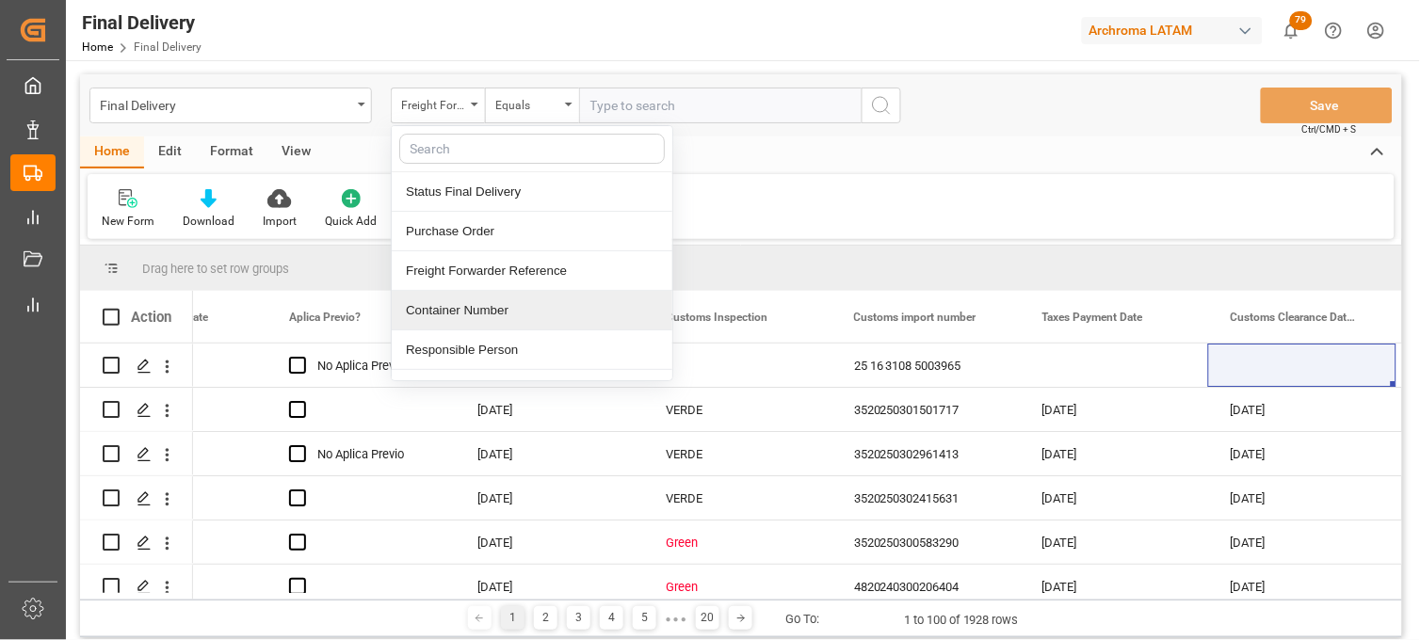
click at [482, 311] on div "Container Number" at bounding box center [532, 311] width 281 height 40
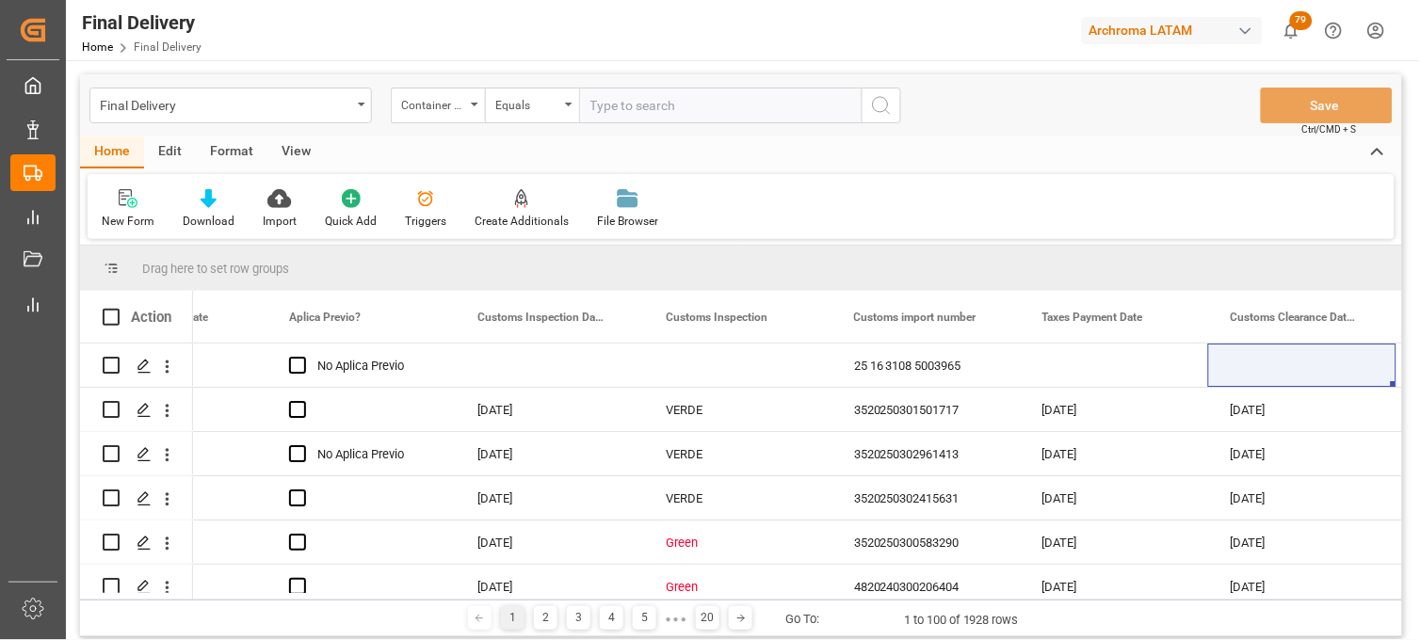
click at [614, 104] on input "text" at bounding box center [720, 106] width 282 height 36
paste input "SLZU2829942"
type input "SLZU2829942"
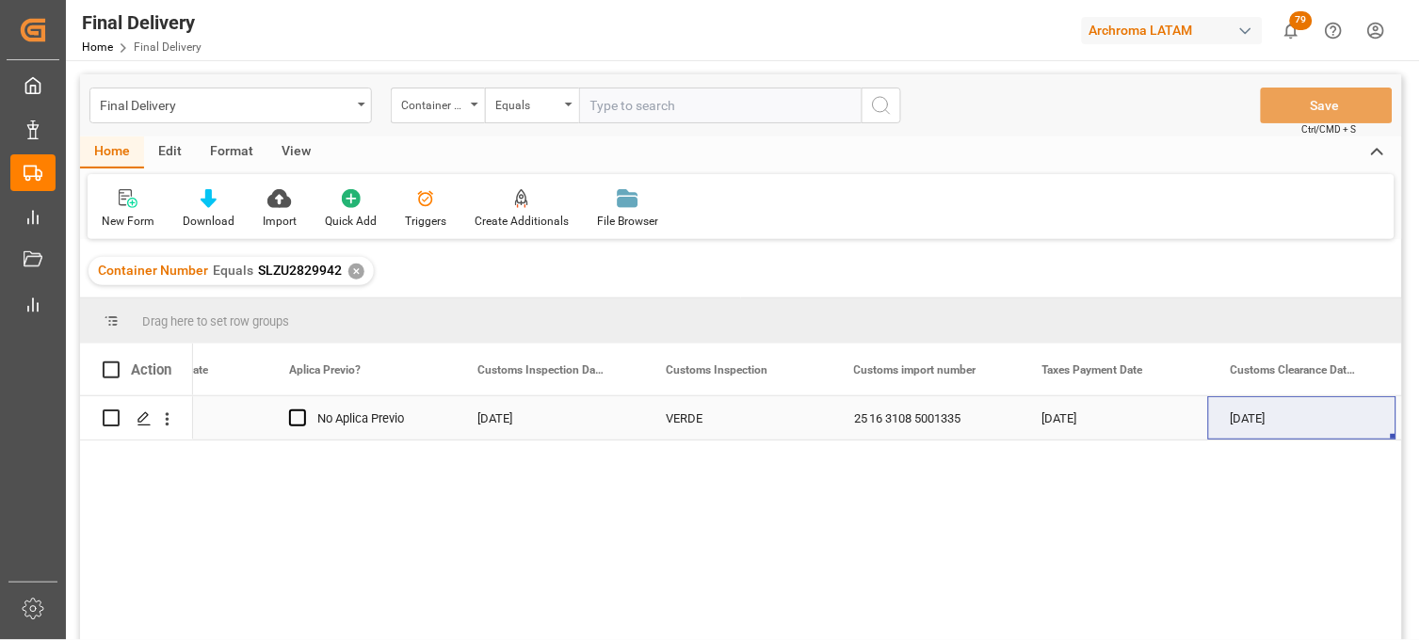
click at [874, 422] on div "25 16 3108 5001335" at bounding box center [925, 417] width 188 height 43
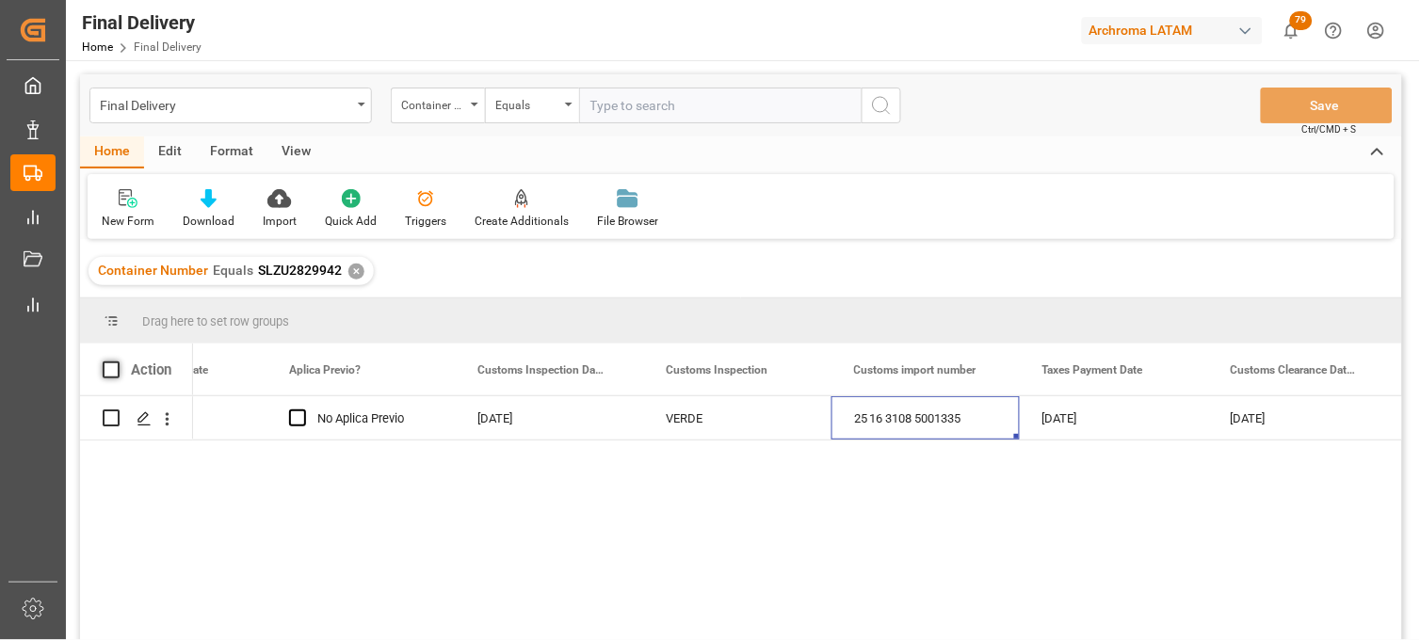
click at [104, 364] on span at bounding box center [111, 370] width 17 height 17
click at [117, 362] on input "checkbox" at bounding box center [117, 362] width 0 height 0
checkbox input "true"
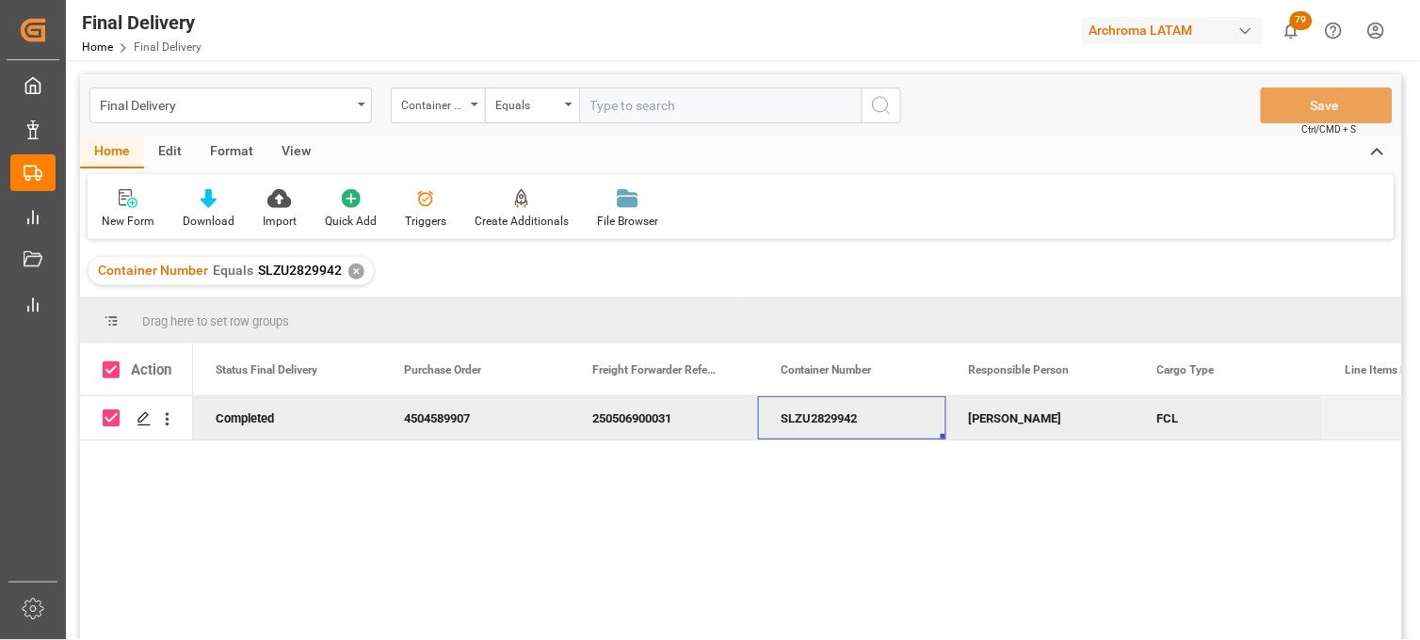
click at [832, 411] on div "SLZU2829942" at bounding box center [852, 417] width 188 height 43
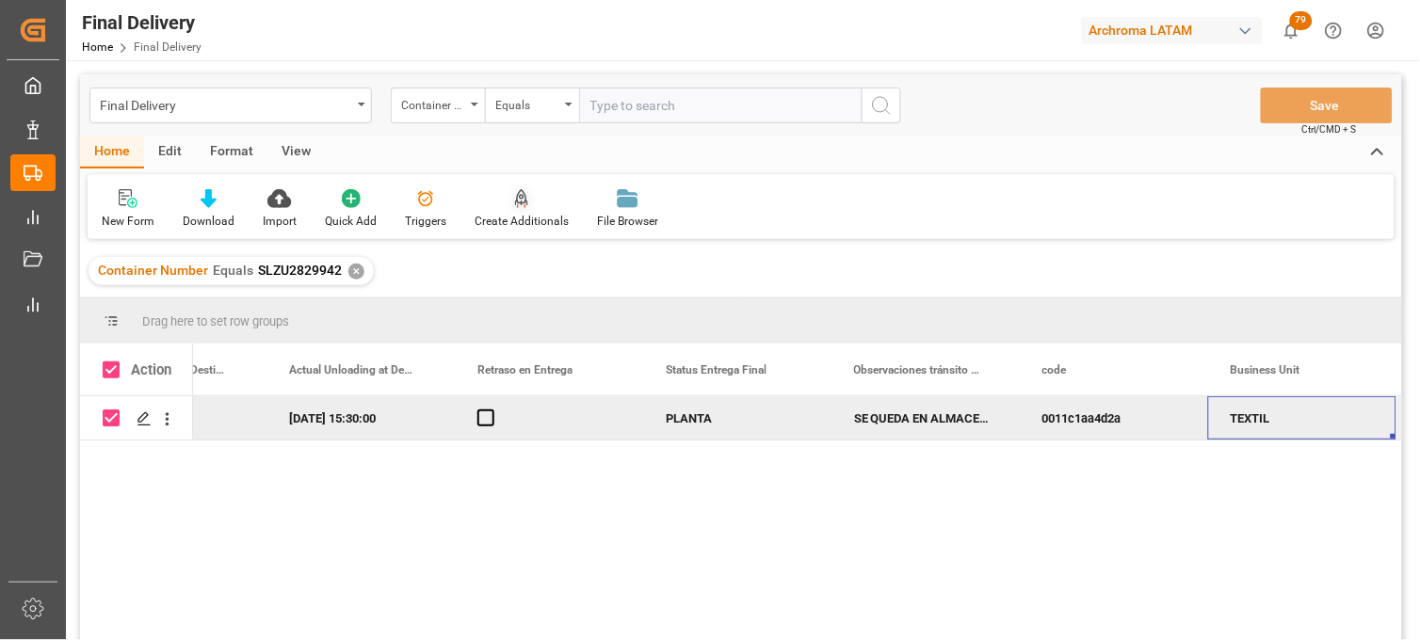
click at [518, 213] on div "Create Additionals" at bounding box center [522, 221] width 94 height 17
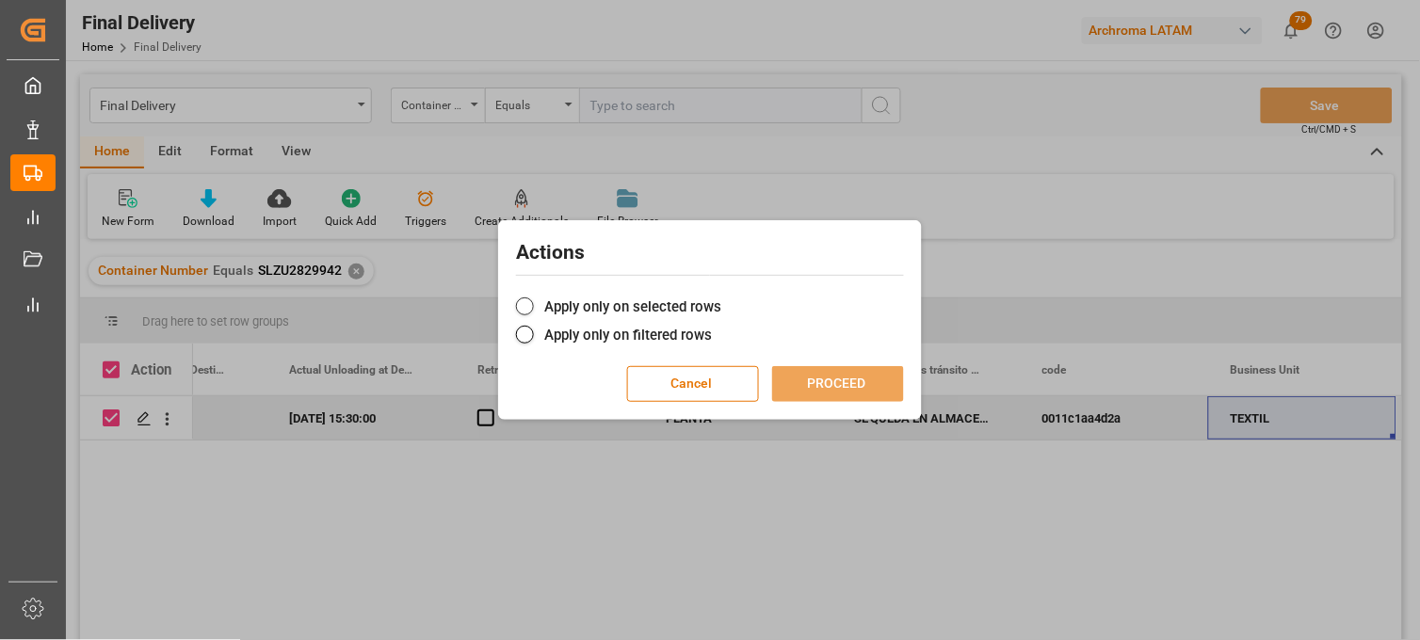
drag, startPoint x: 560, startPoint y: 297, endPoint x: 575, endPoint y: 312, distance: 21.3
click at [560, 298] on label "Apply only on selected rows" at bounding box center [710, 307] width 388 height 23
click at [721, 297] on input "Apply only on selected rows" at bounding box center [721, 297] width 0 height 0
click at [796, 387] on button "PROCEED" at bounding box center [838, 384] width 132 height 36
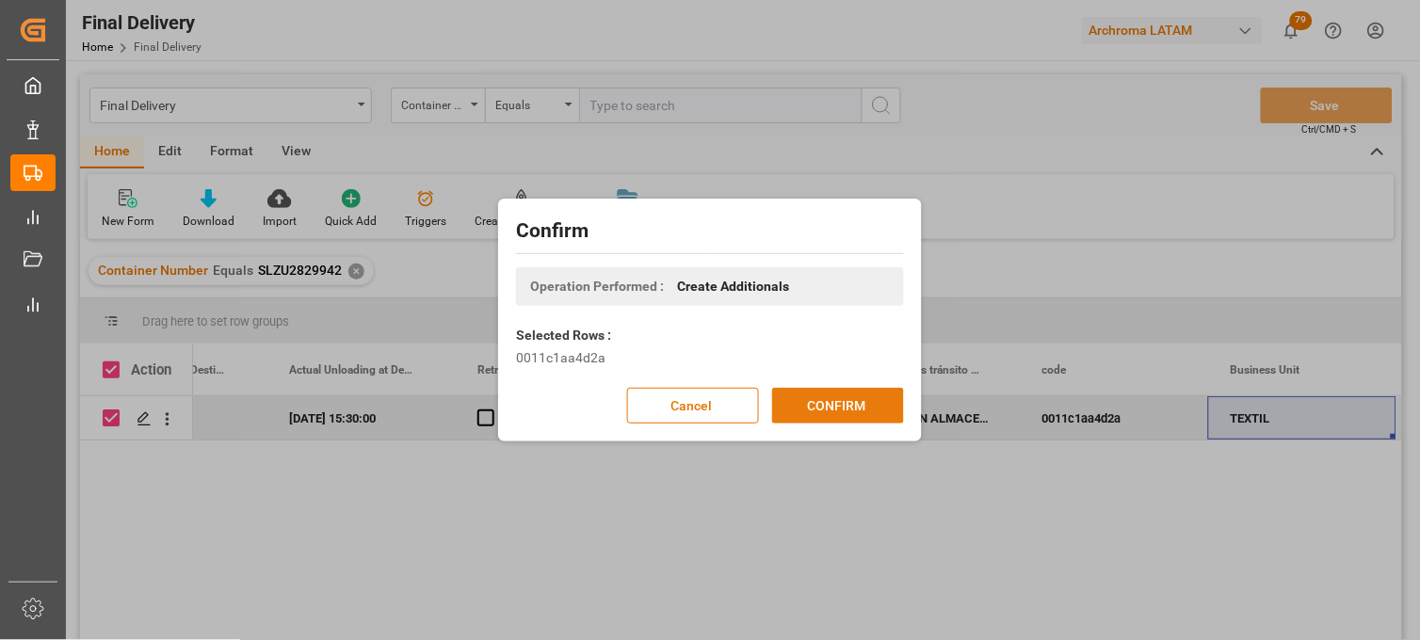
click at [876, 406] on button "CONFIRM" at bounding box center [838, 406] width 132 height 36
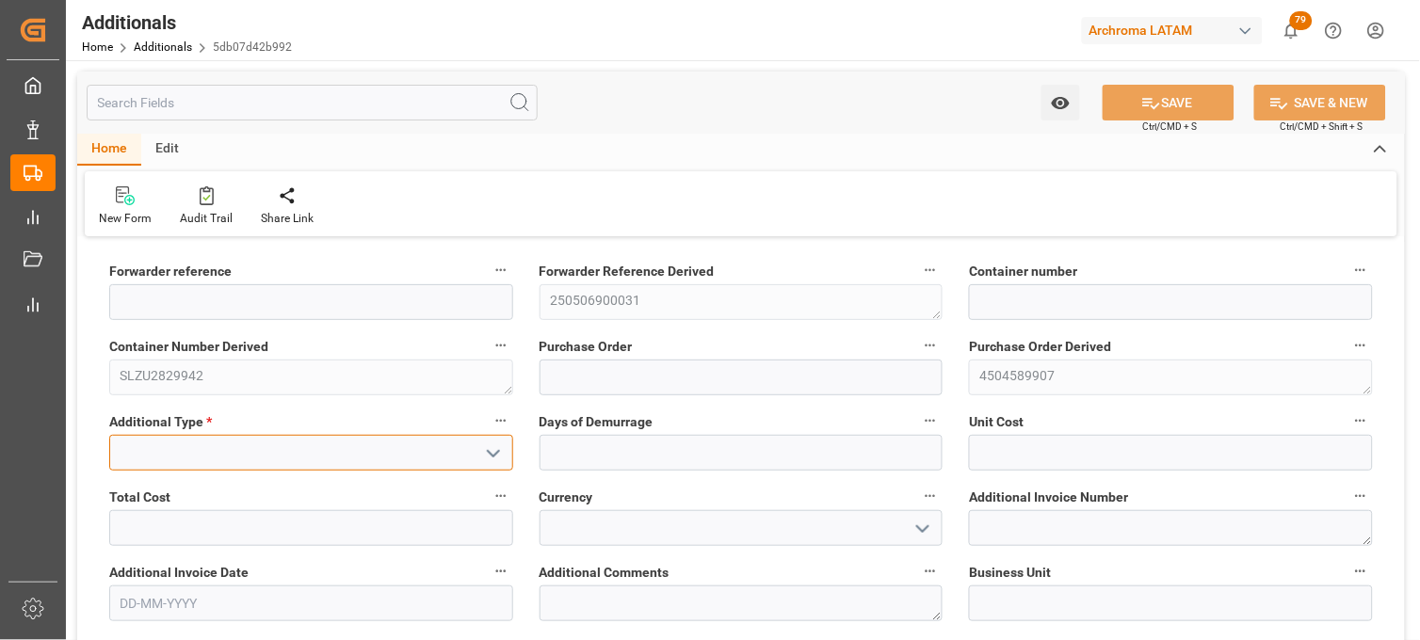
click at [239, 456] on input at bounding box center [311, 453] width 404 height 36
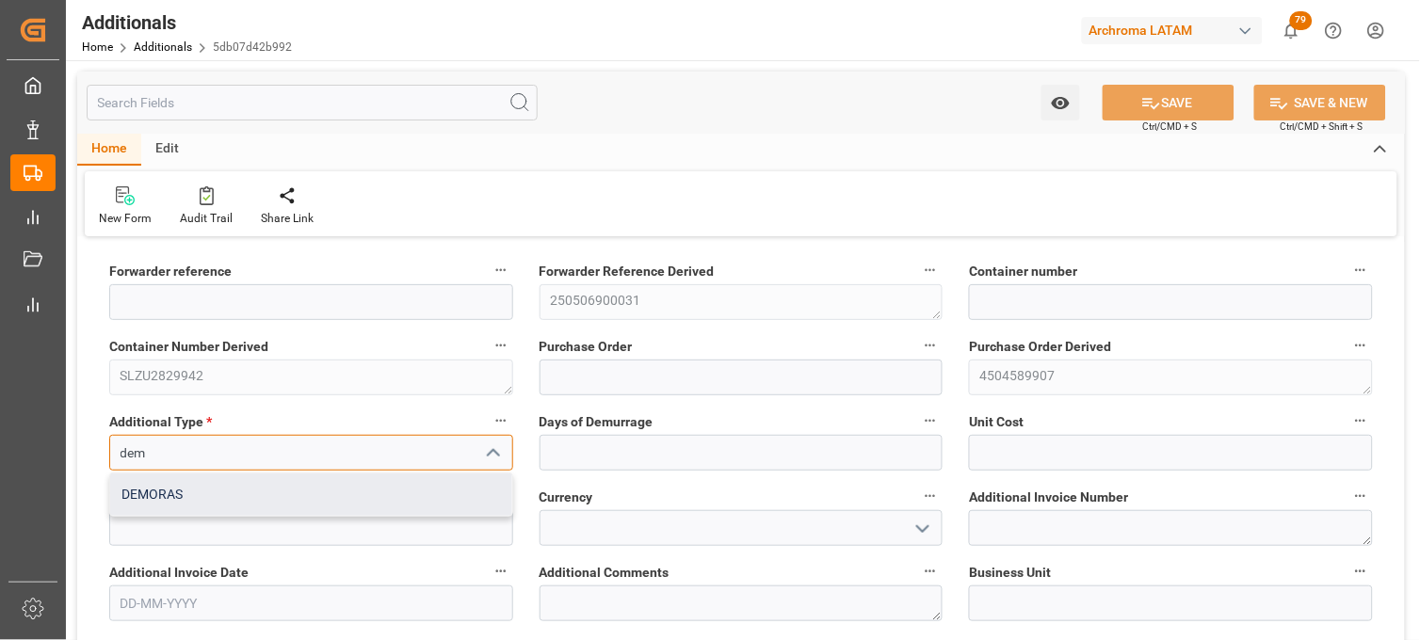
click at [242, 486] on div "DEMORAS" at bounding box center [311, 495] width 402 height 42
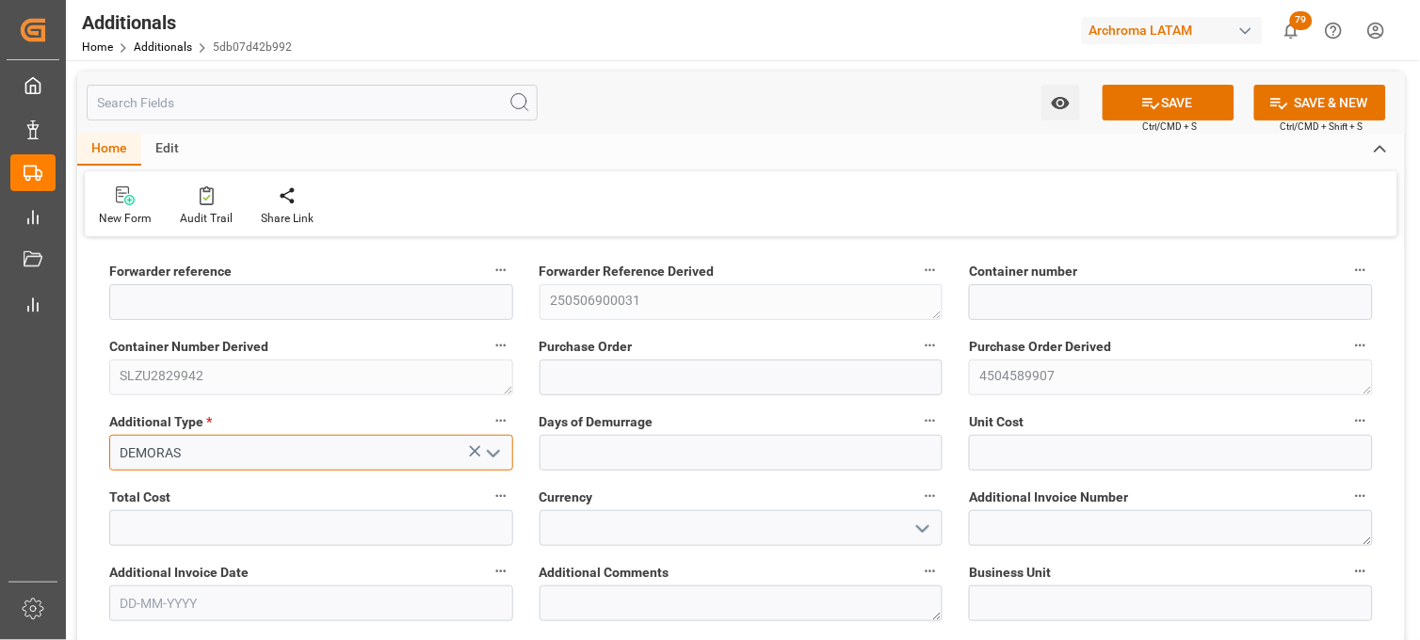
type input "DEMORAS"
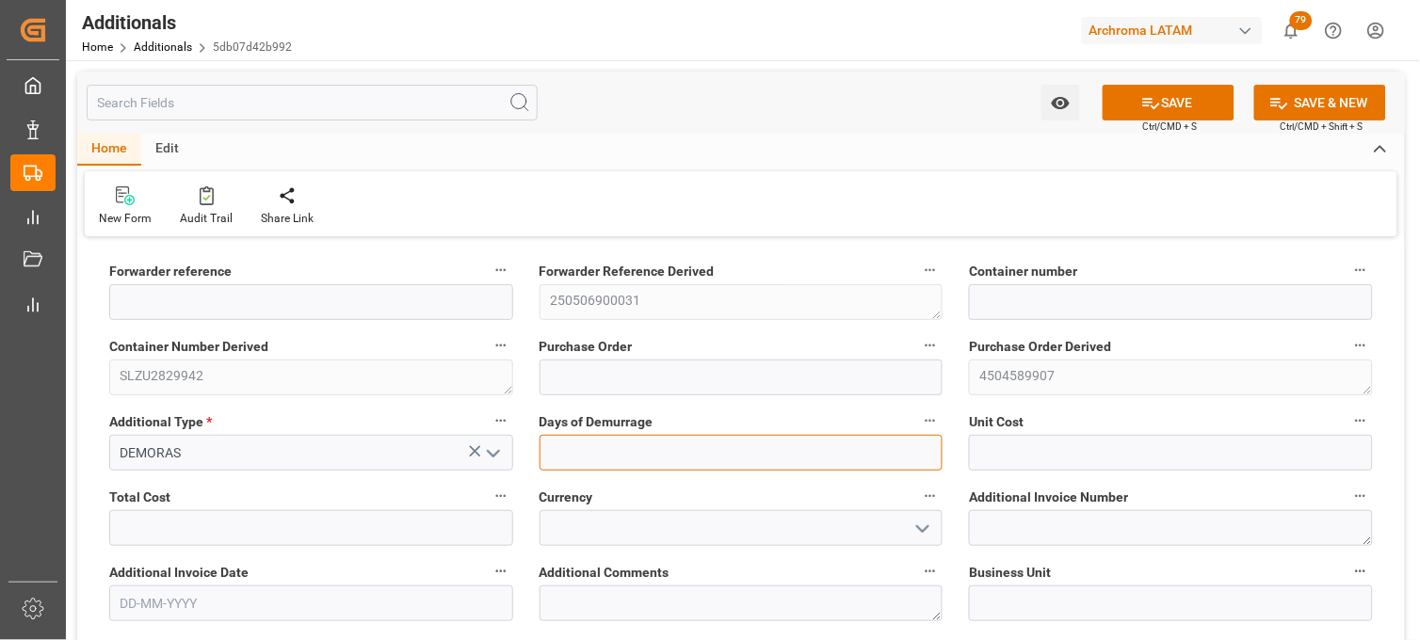
click at [601, 437] on input "text" at bounding box center [741, 453] width 404 height 36
click at [684, 449] on input "text" at bounding box center [741, 453] width 404 height 36
type input "1"
click at [967, 444] on div "Unit Cost" at bounding box center [1171, 439] width 430 height 75
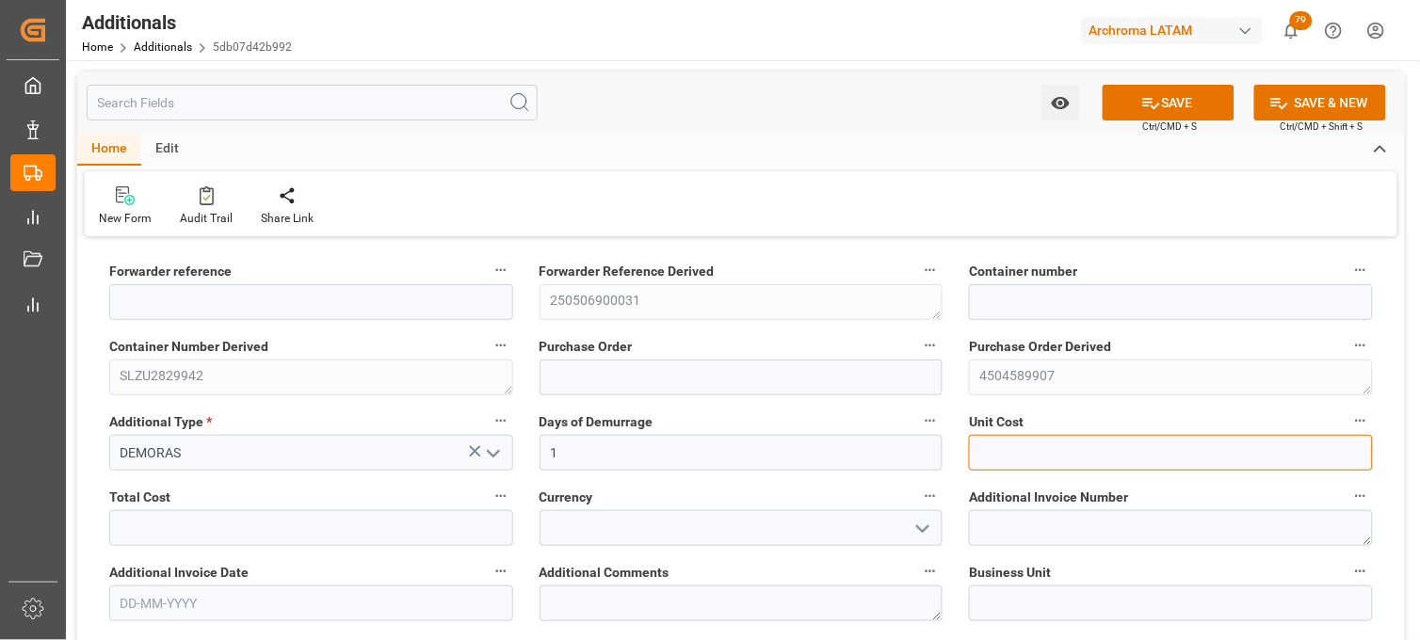
click at [1000, 449] on input "text" at bounding box center [1171, 453] width 404 height 36
type input "2170"
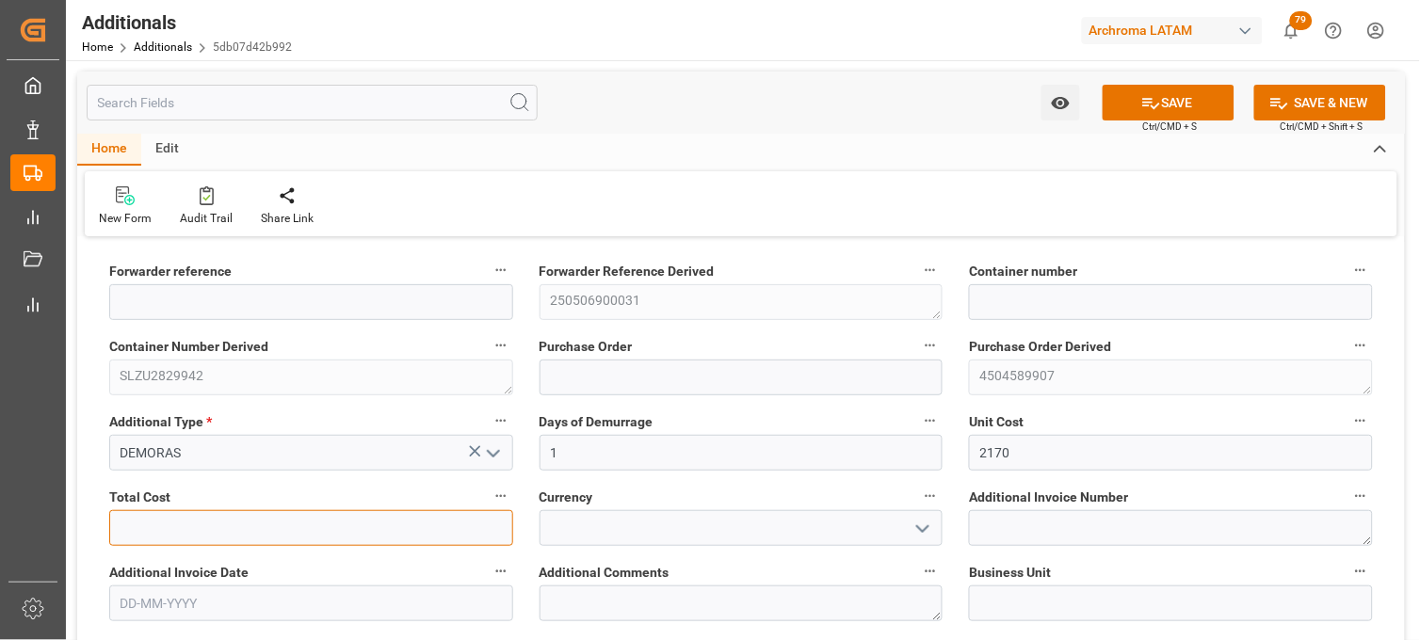
click at [249, 523] on input "text" at bounding box center [311, 528] width 404 height 36
click at [354, 524] on input "text" at bounding box center [311, 528] width 404 height 36
type input "2170"
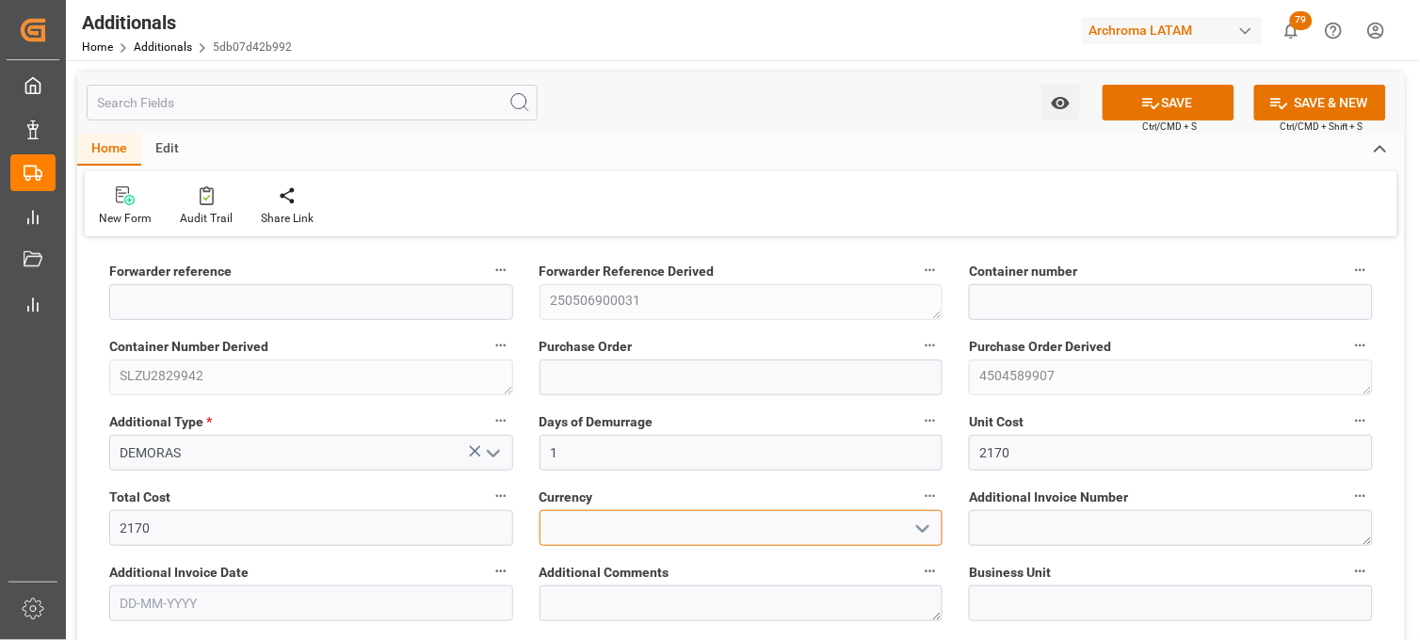
click at [610, 532] on input at bounding box center [741, 528] width 404 height 36
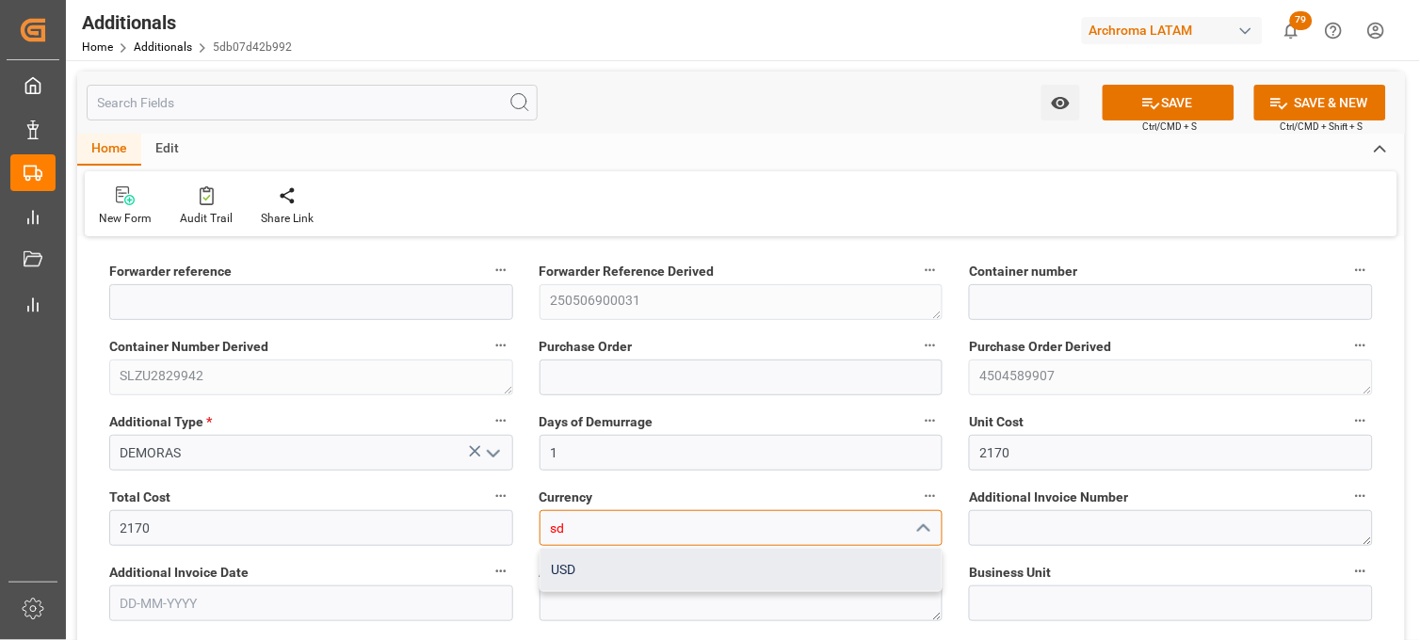
click at [608, 567] on div "USD" at bounding box center [741, 570] width 402 height 42
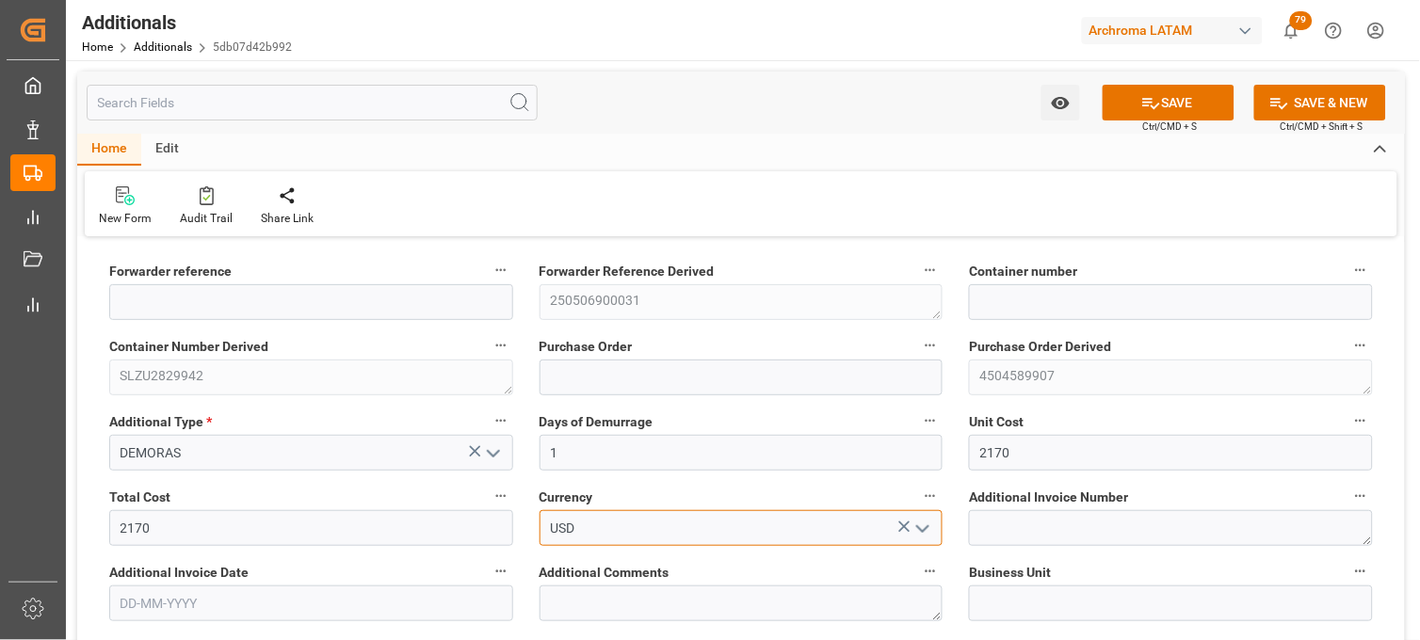
type input "USD"
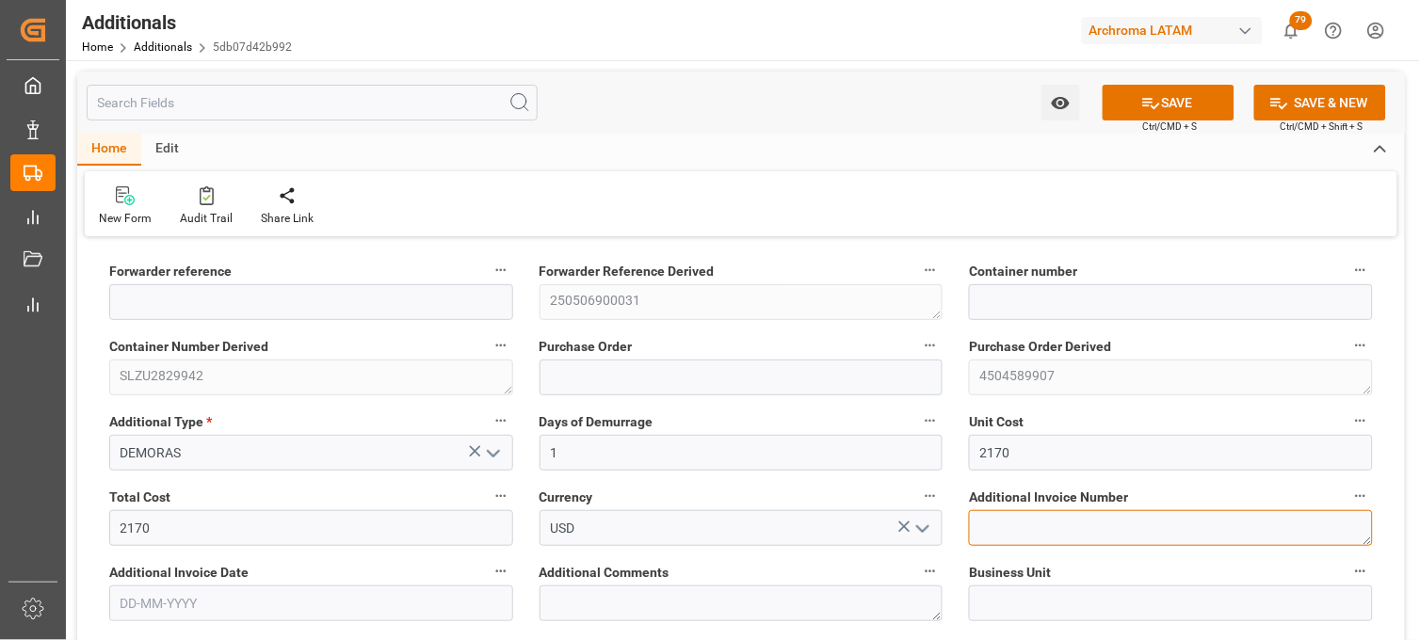
click at [1000, 524] on textarea at bounding box center [1171, 528] width 404 height 36
paste textarea "LM455796"
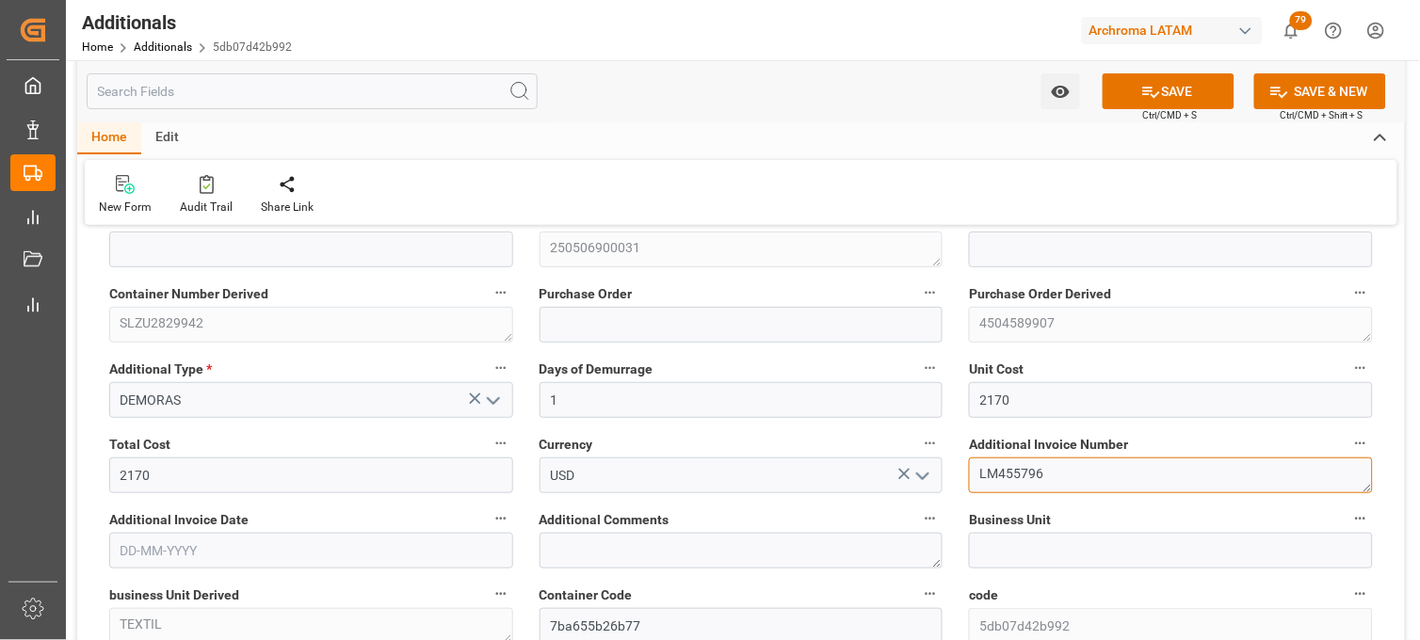
scroll to position [105, 0]
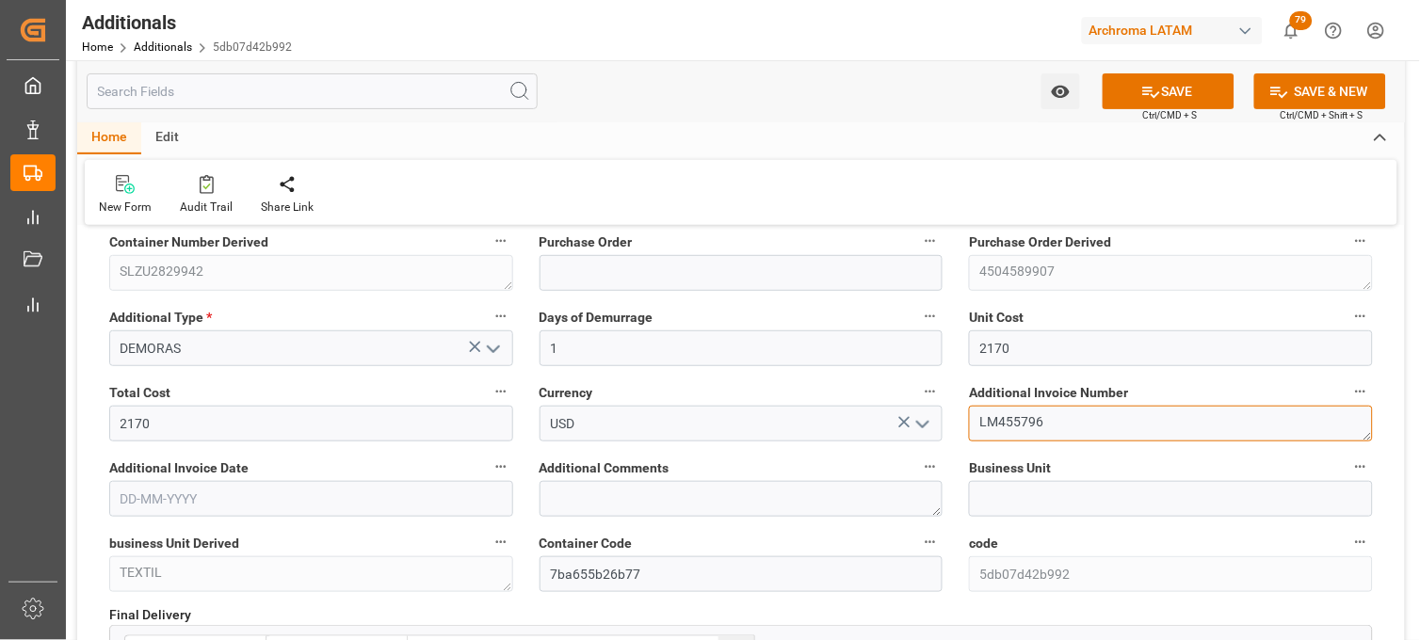
type textarea "LM455796"
click at [414, 495] on input "text" at bounding box center [311, 499] width 404 height 36
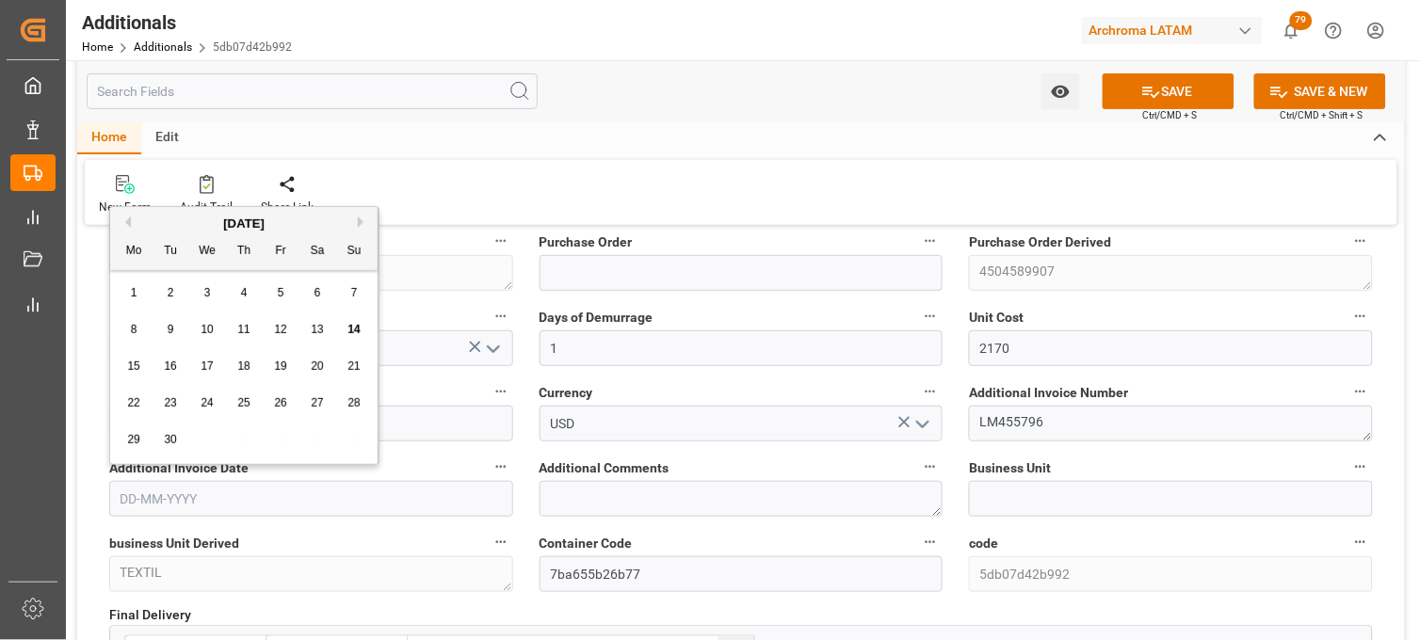
click at [146, 318] on div "8 9 10 11 12 13 14" at bounding box center [244, 330] width 257 height 37
click at [285, 327] on span "12" at bounding box center [280, 329] width 12 height 13
type input "[DATE]"
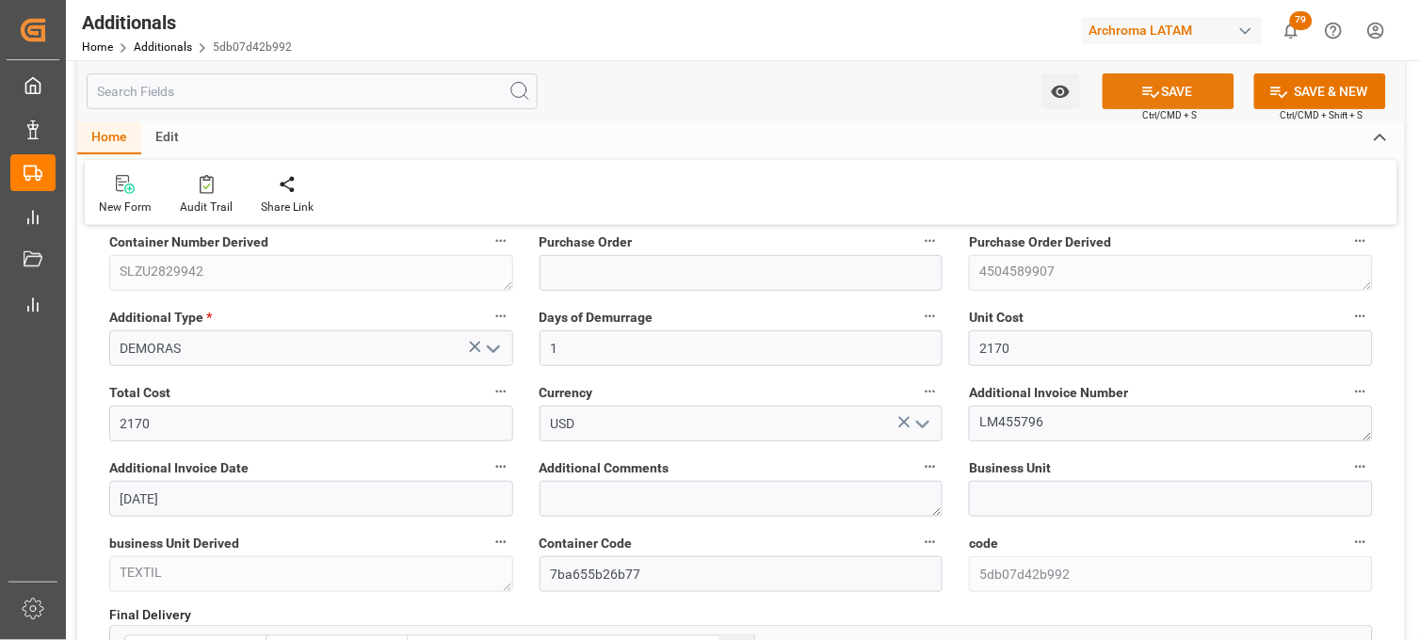
click at [1135, 99] on button "SAVE" at bounding box center [1168, 91] width 132 height 36
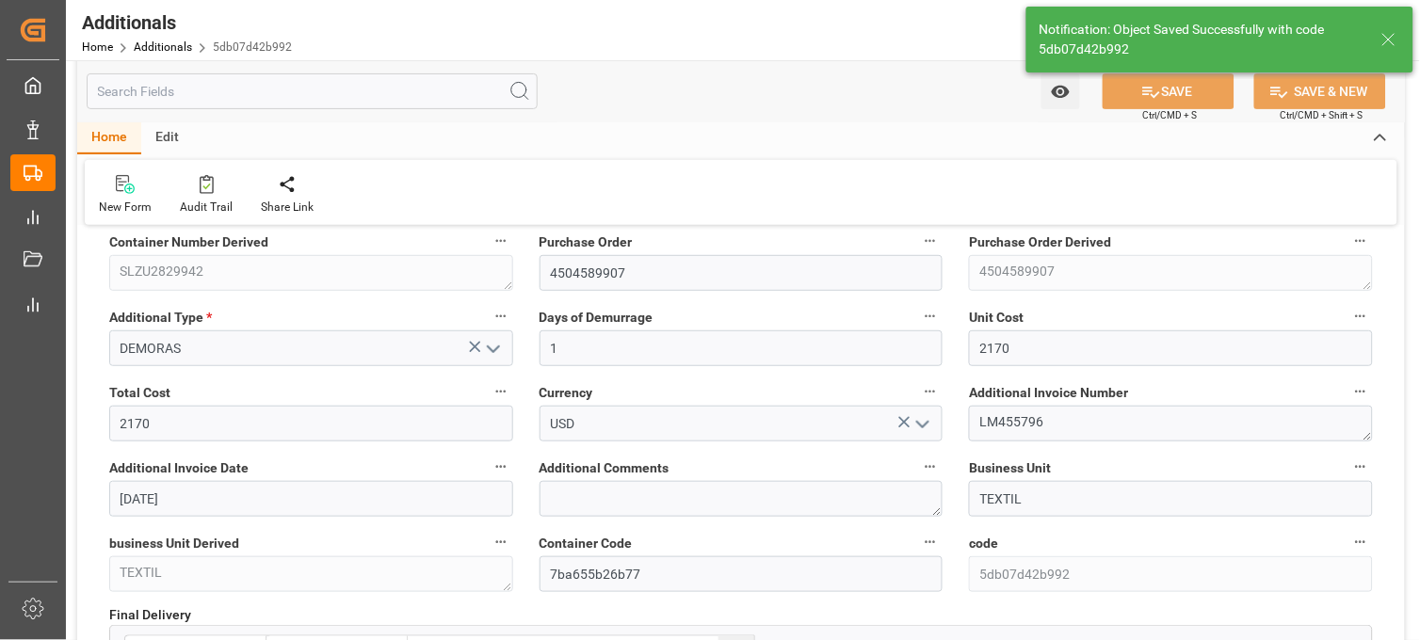
type input "250506900031"
type input "SLZU2829942"
type input "4504589907"
type input "TEXTIL"
